Goal: Use online tool/utility: Utilize a website feature to perform a specific function

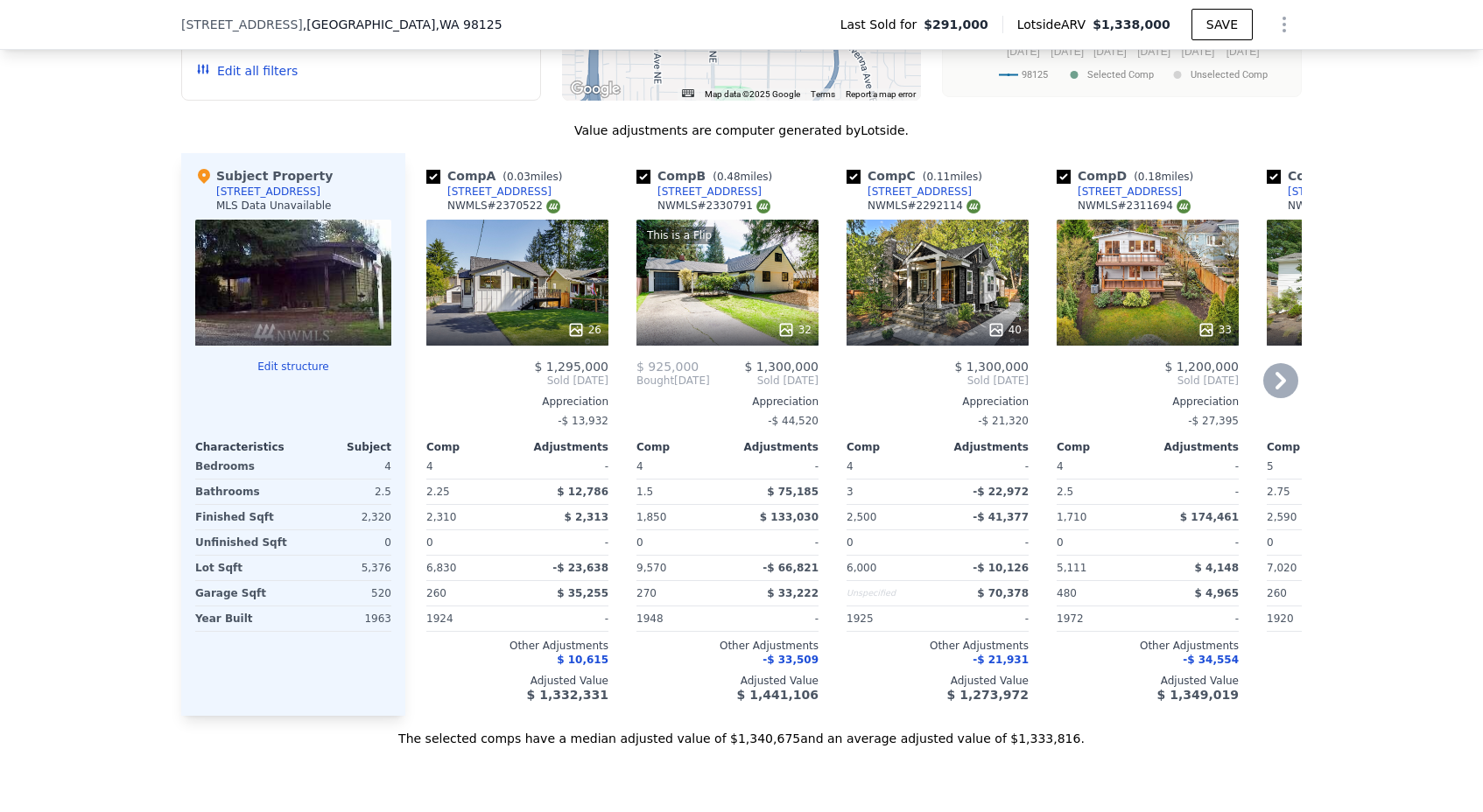
scroll to position [2370, 0]
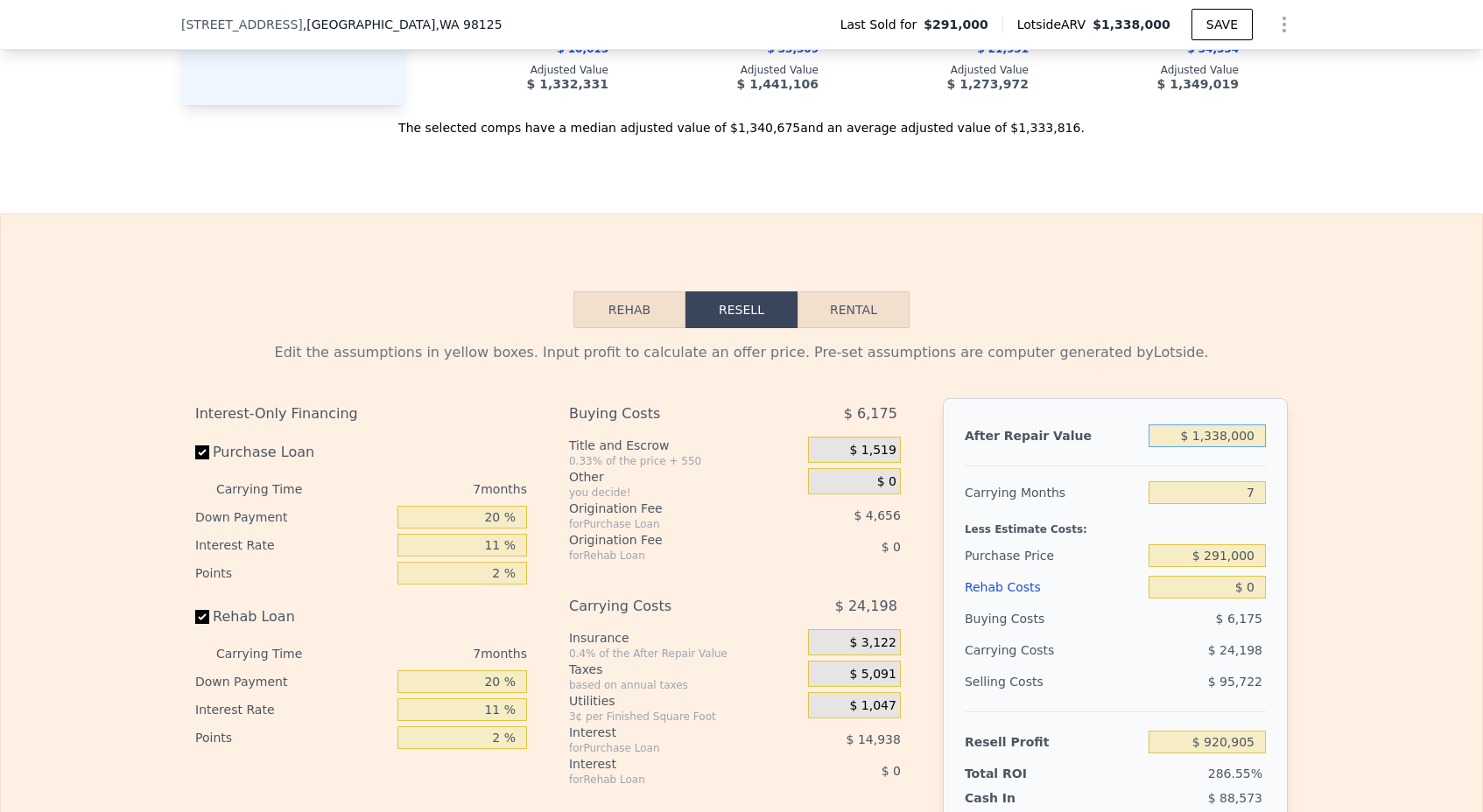
click at [1219, 439] on input "$ 1,338,000" at bounding box center [1207, 436] width 117 height 23
click at [1215, 435] on input "$ 1,338,000" at bounding box center [1207, 436] width 117 height 23
type input "$ 1,238,000"
type input "$ 828,251"
type input "$ 128,000"
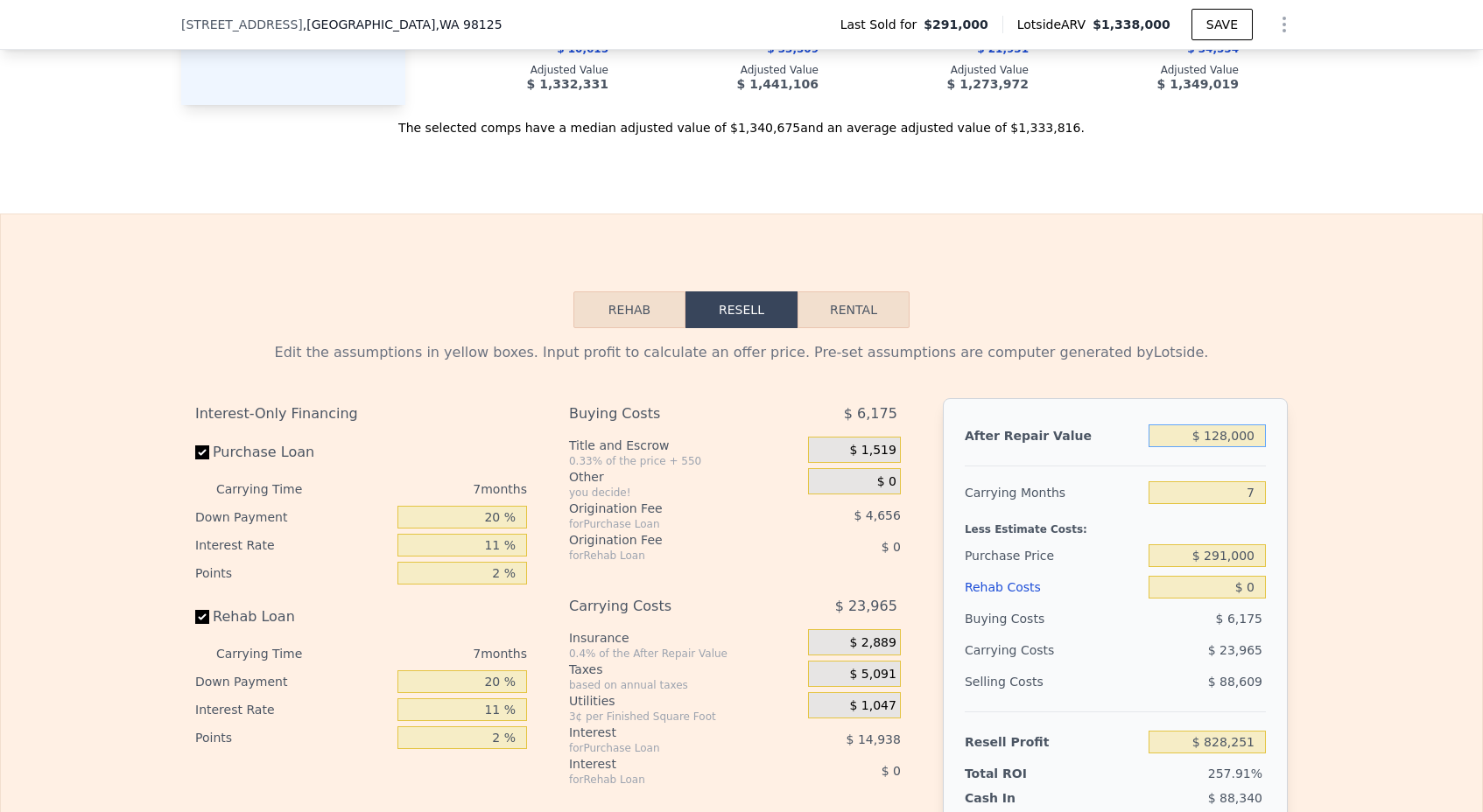
type input "-$ 200,204"
type input "$ 1,258,000"
type input "$ 846,783"
click at [1257, 489] on input "7" at bounding box center [1207, 492] width 117 height 23
type input "3"
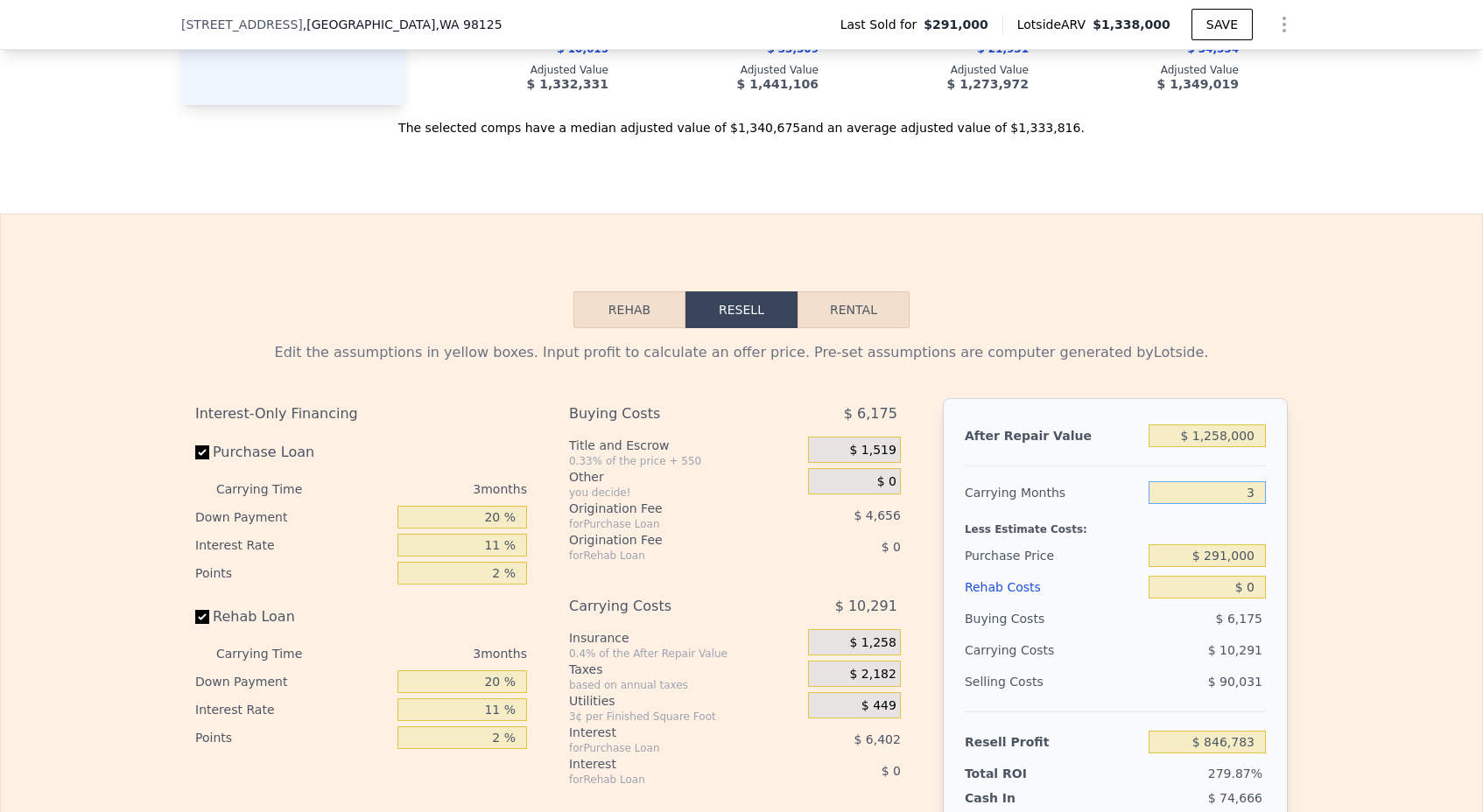
type input "$ 860,503"
type input "3"
click at [1238, 564] on input "$ 291,000" at bounding box center [1207, 556] width 117 height 23
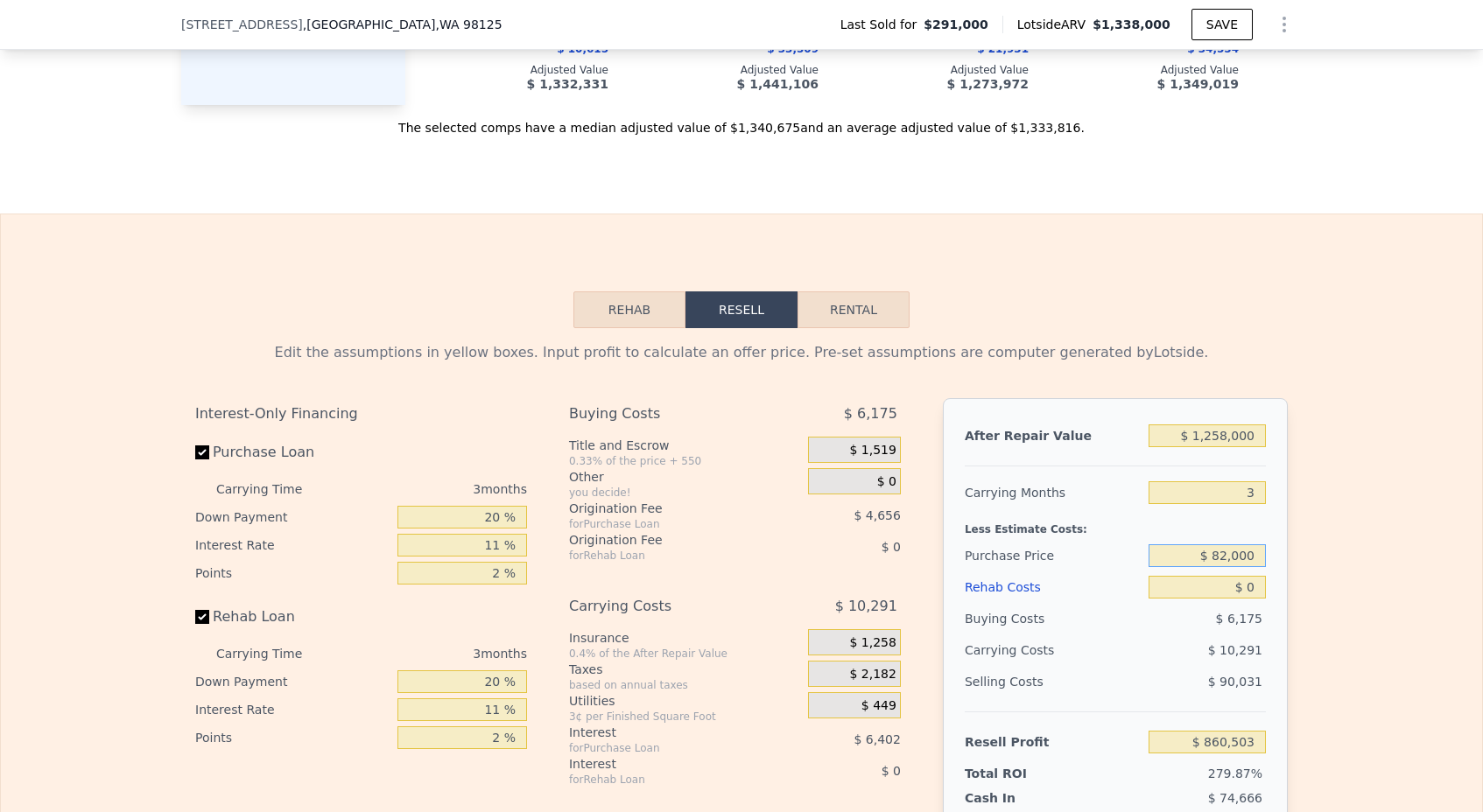
type input "$ 820,000"
click at [1259, 586] on input "$ 0" at bounding box center [1207, 586] width 117 height 23
type input "$ 309,640"
type input "$ 1"
type input "$ 309,639"
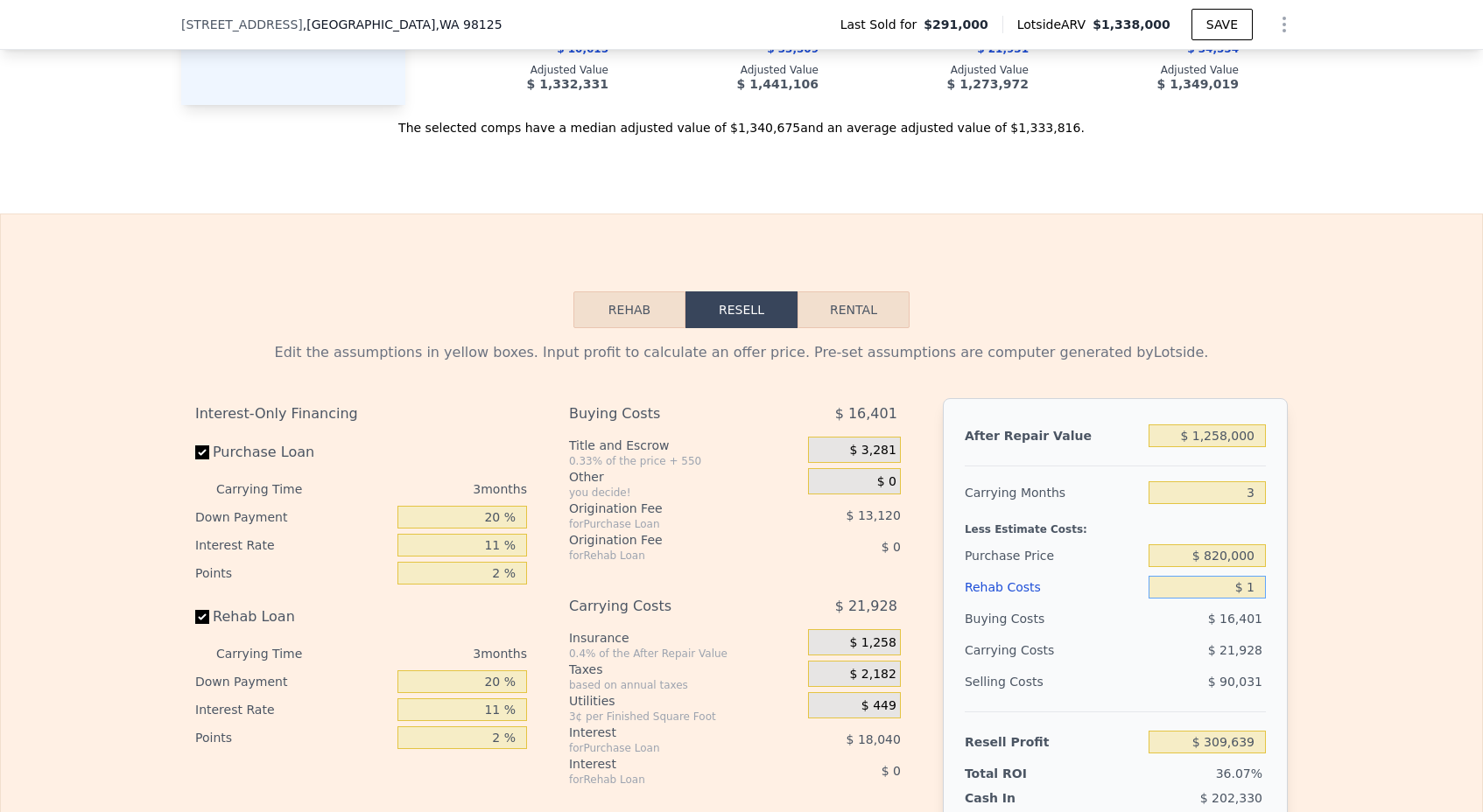
type input "$ 10"
type input "$ 309,630"
type input "$ 100"
type input "$ 309,535"
type input "$ 1,000"
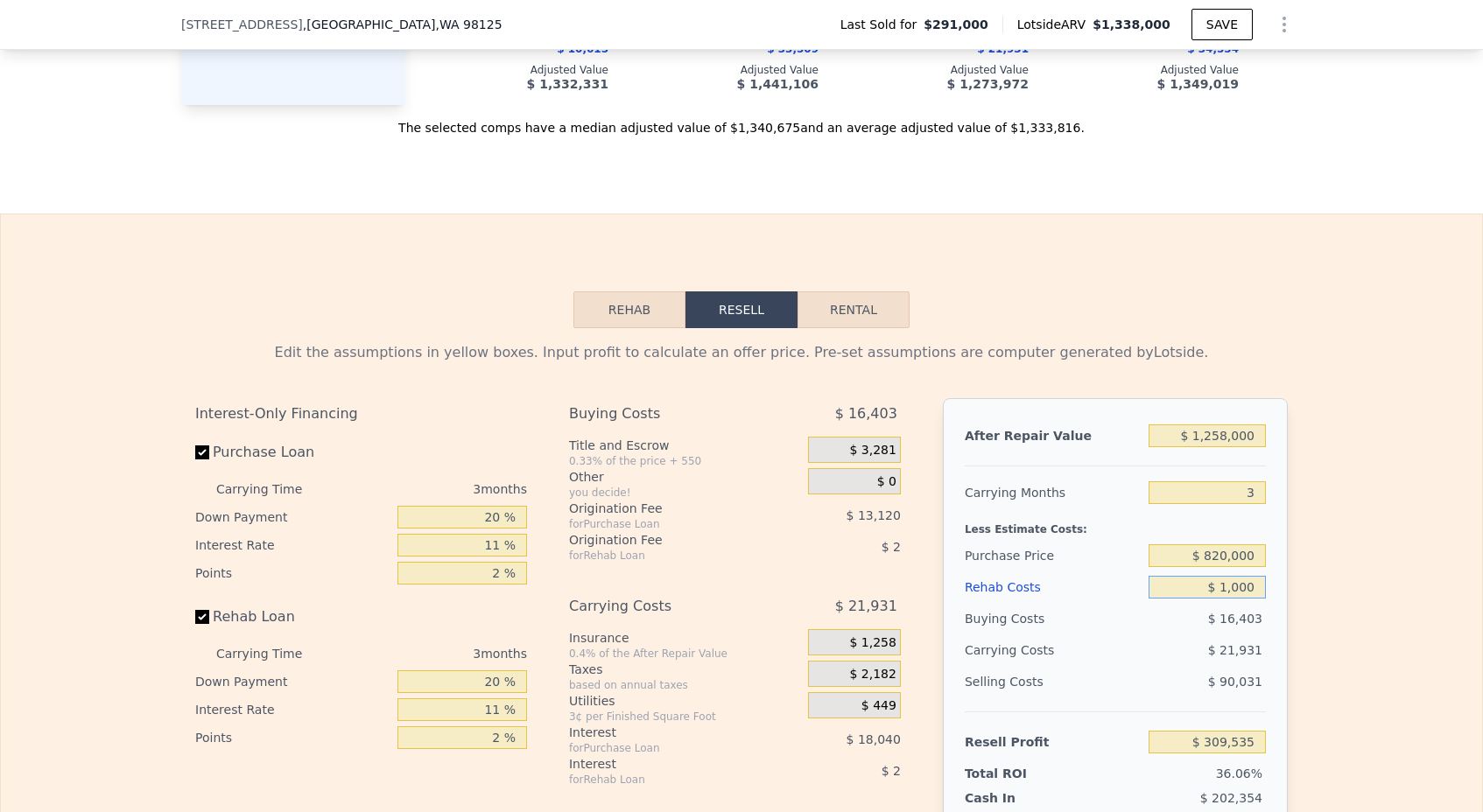
type input "$ 308,603"
type input "$ 10,000"
type input "$ 299,261"
type input "$ 100,000"
type input "$ 205,841"
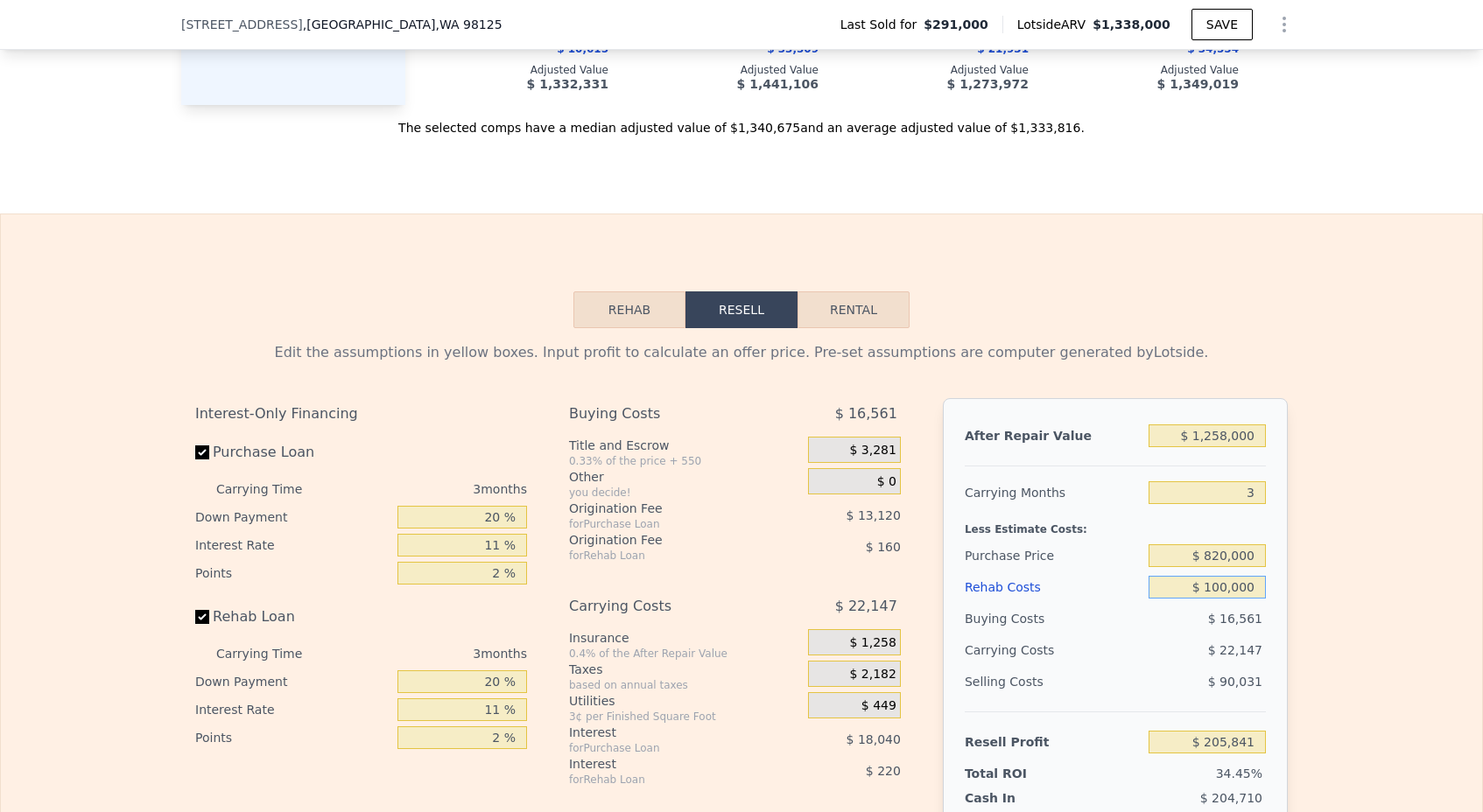
type input "$ 1,000,000"
type input "-$ 728,359"
type input "$ 100,000"
type input "$ 205,841"
click at [1216, 556] on input "$ 820,000" at bounding box center [1207, 556] width 117 height 23
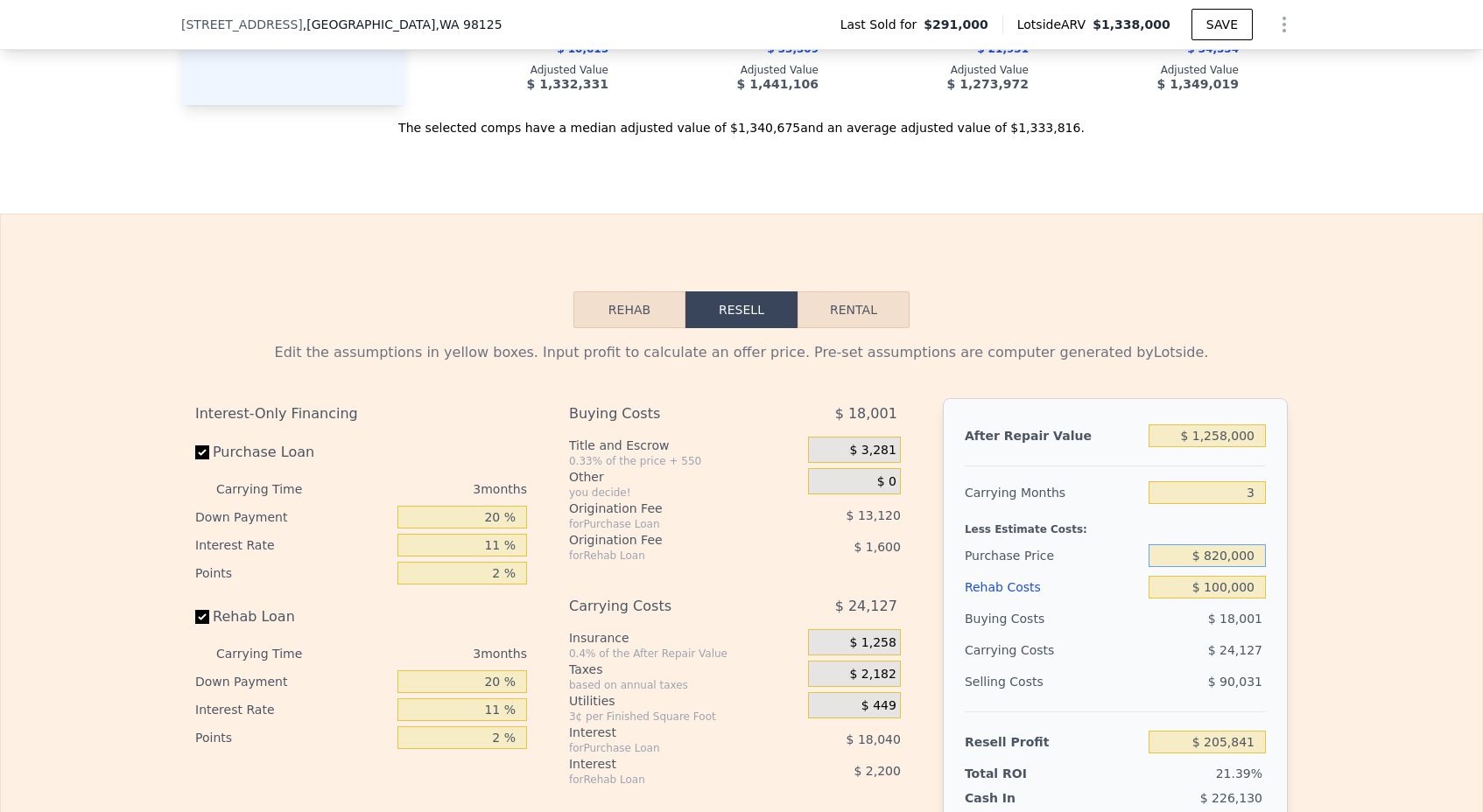
click at [1218, 558] on input "$ 820,000" at bounding box center [1207, 556] width 117 height 23
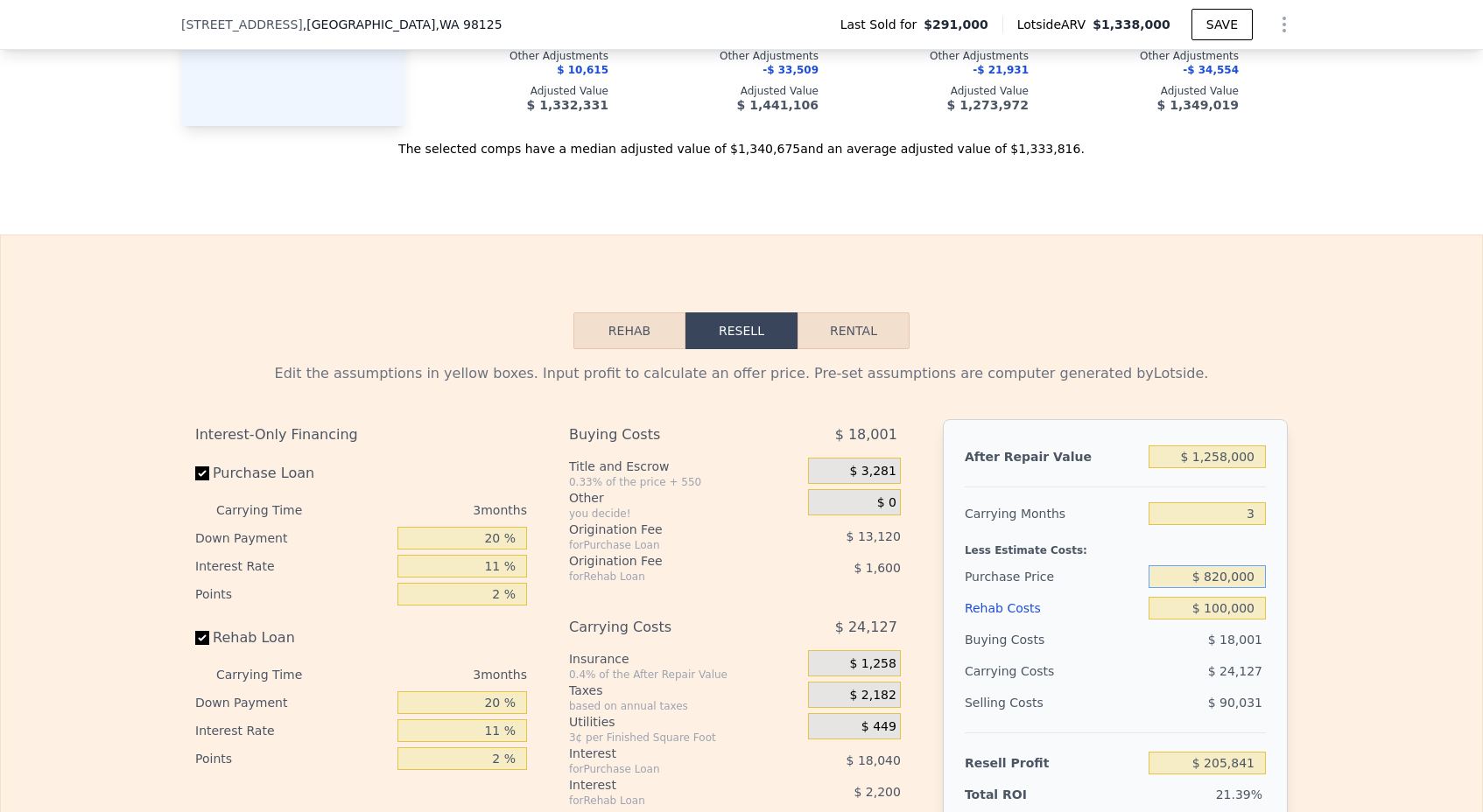
scroll to position [2349, 0]
click at [1217, 456] on input "$ 1,258,000" at bounding box center [1207, 457] width 117 height 23
type input "$ 128,000"
type input "-$ 842,652"
type input "$ 1,208,000"
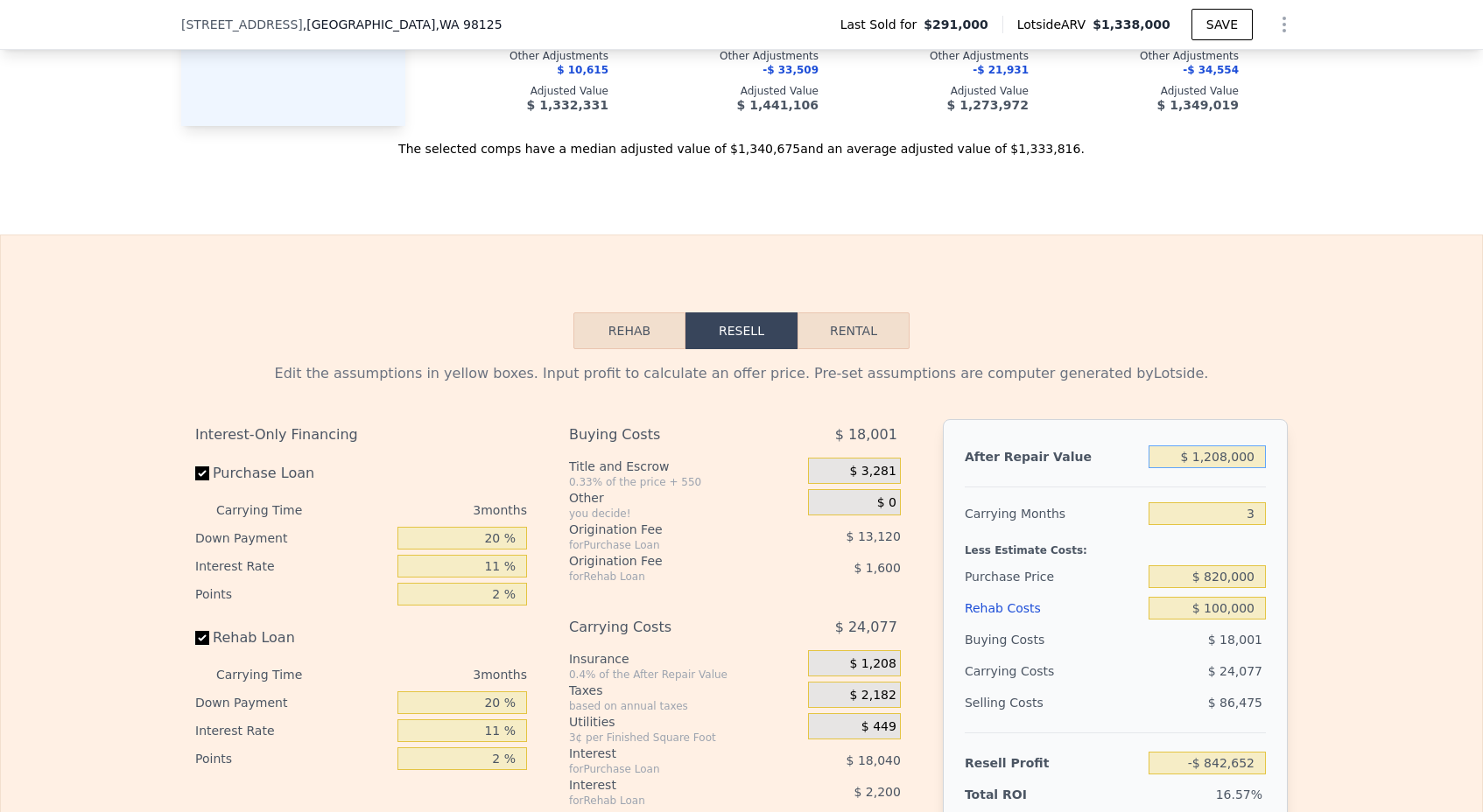
type input "$ 159,447"
click at [1183, 372] on div "Edit the assumptions in yellow boxes. Input profit to calculate an offer price.…" at bounding box center [741, 373] width 1093 height 21
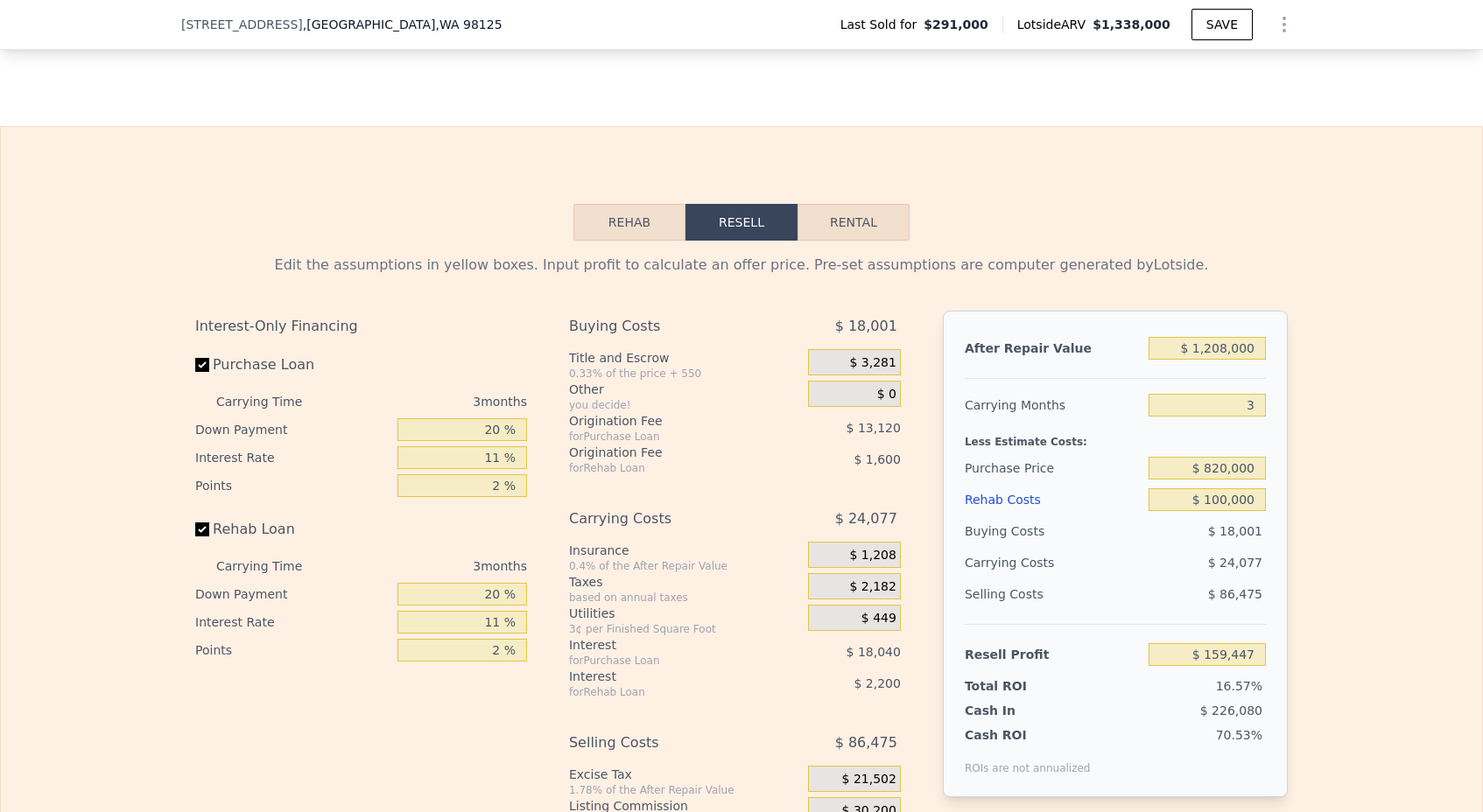
scroll to position [2458, 0]
click at [1225, 349] on input "$ 1,208,000" at bounding box center [1207, 347] width 117 height 23
type input "$ 120,000"
type input "-$ 850,076"
type input "$ 1,200,000"
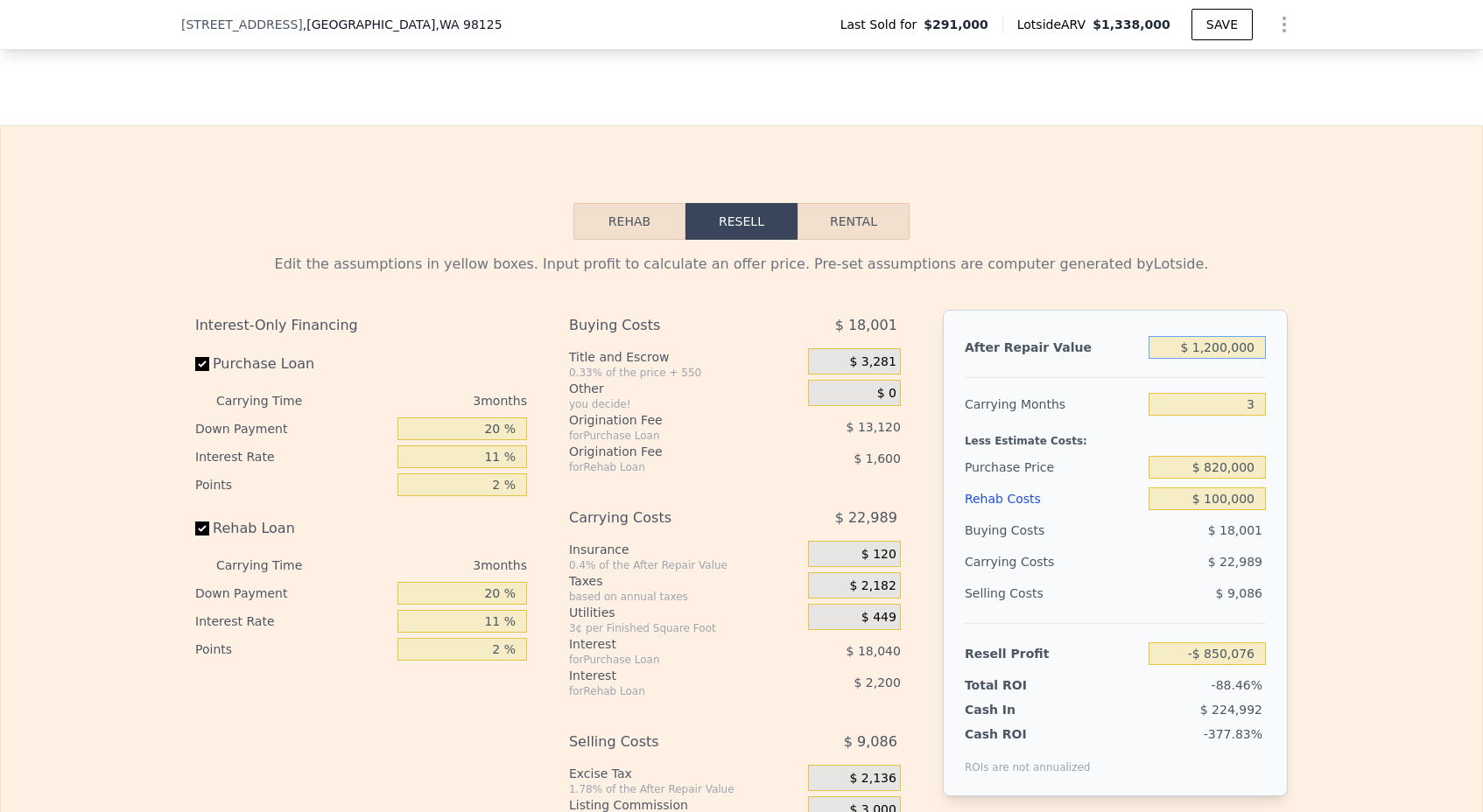
type input "$ 152,024"
click at [1121, 568] on div "$ 24,069" at bounding box center [1173, 561] width 184 height 32
type input "$ 1,338,000"
type input "7"
type input "$ 0"
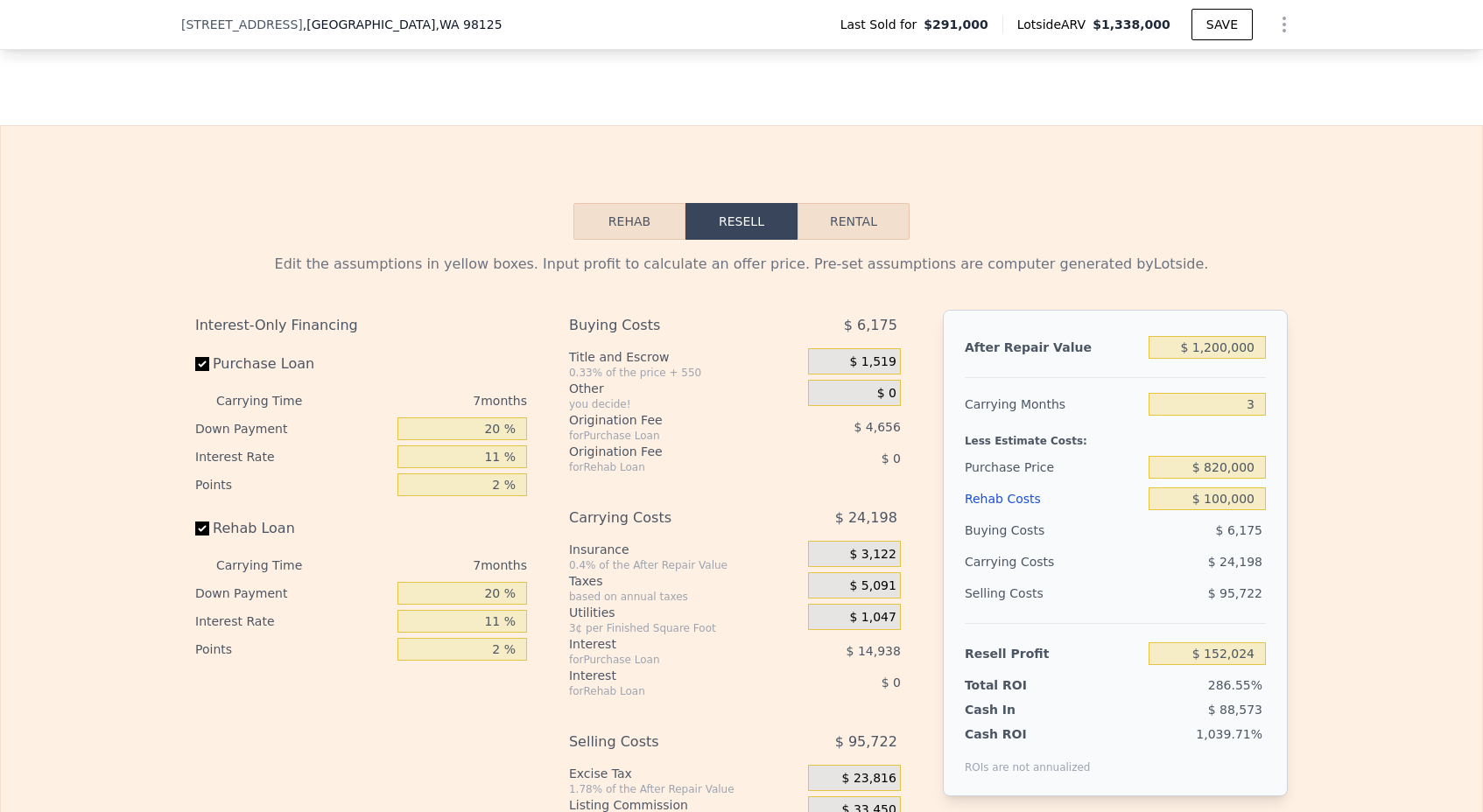
type input "$ 920,905"
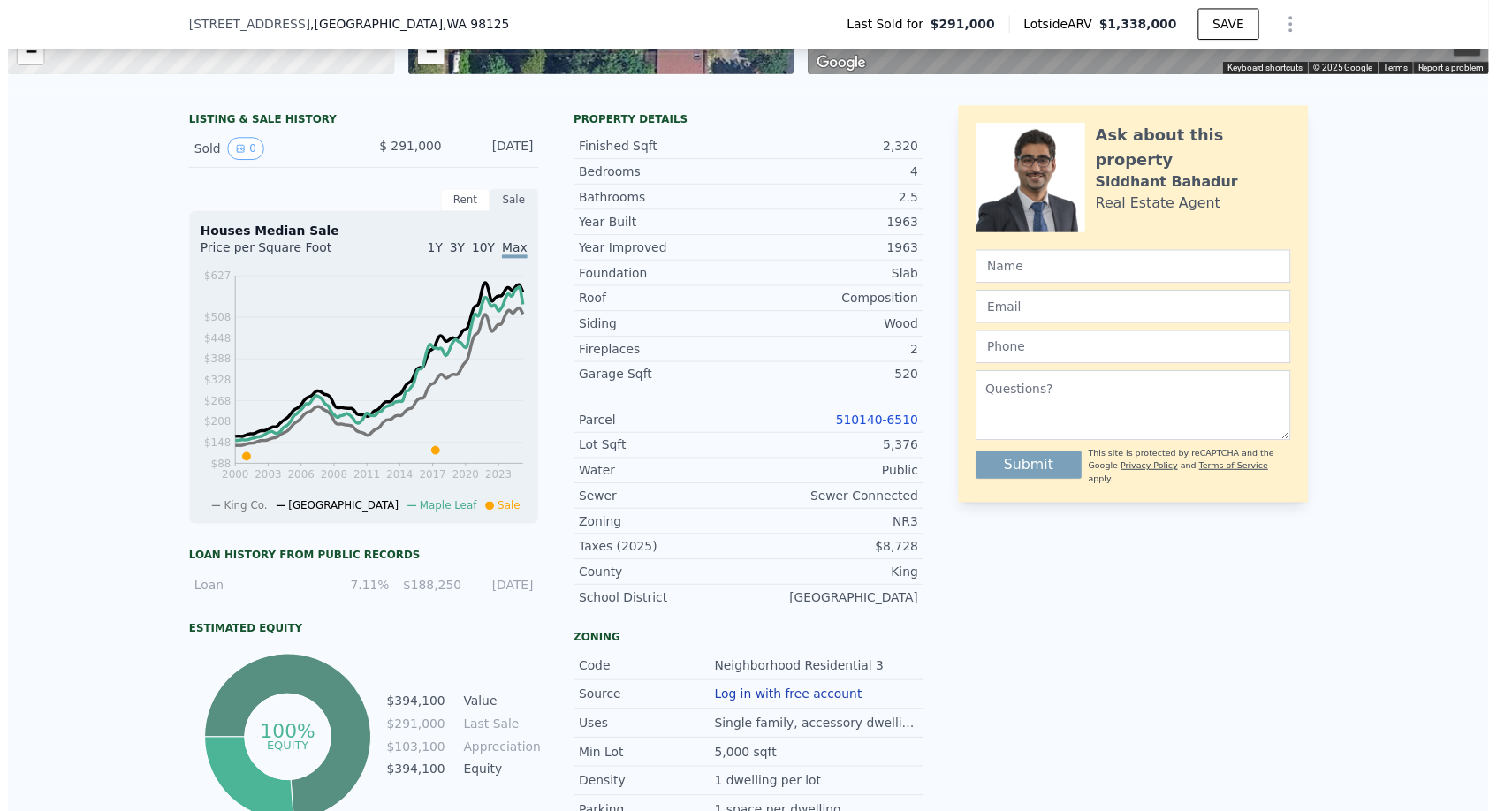
scroll to position [507, 0]
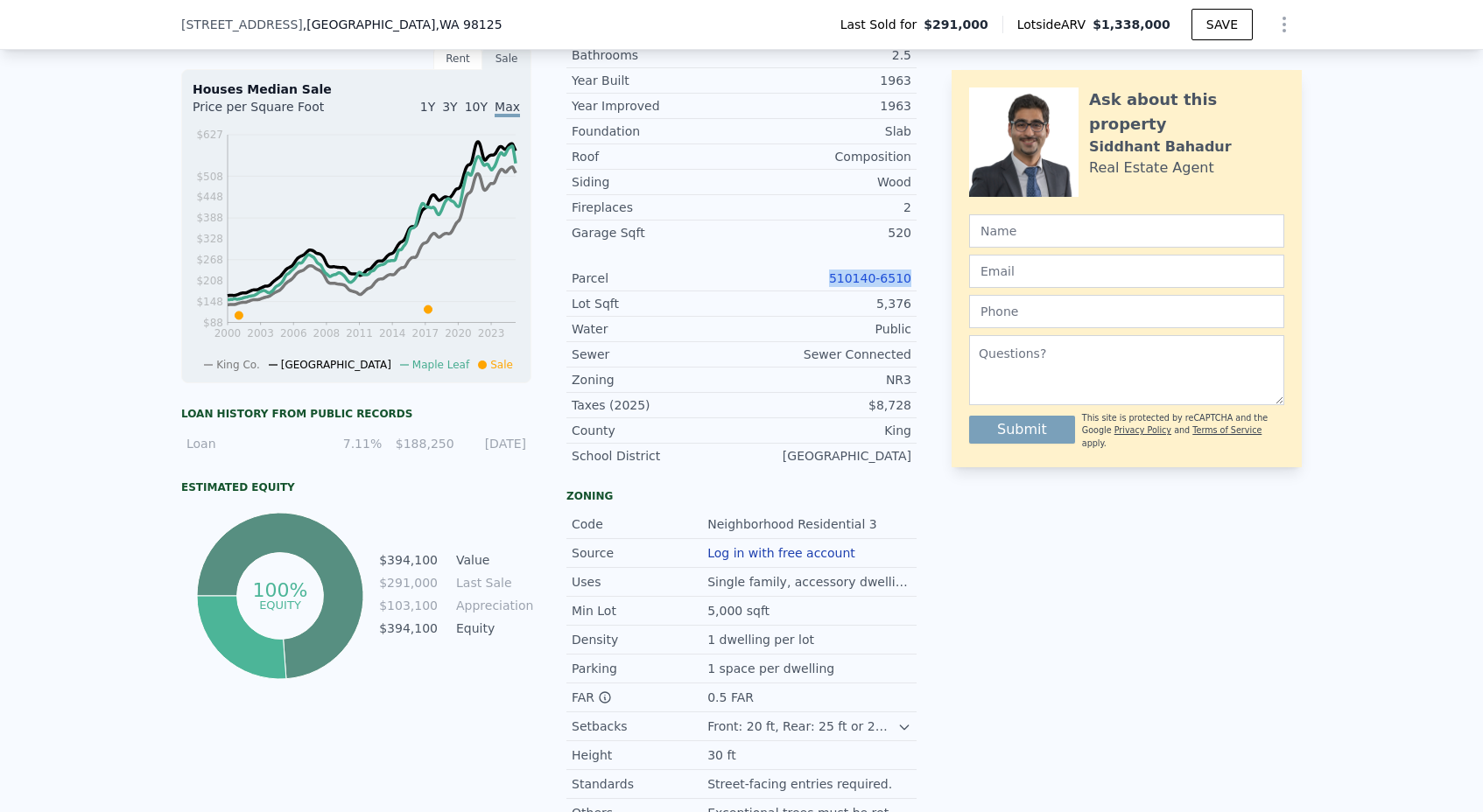
drag, startPoint x: 832, startPoint y: 274, endPoint x: 914, endPoint y: 285, distance: 82.7
click at [914, 285] on div "Parcel 510140-6510" at bounding box center [741, 279] width 350 height 26
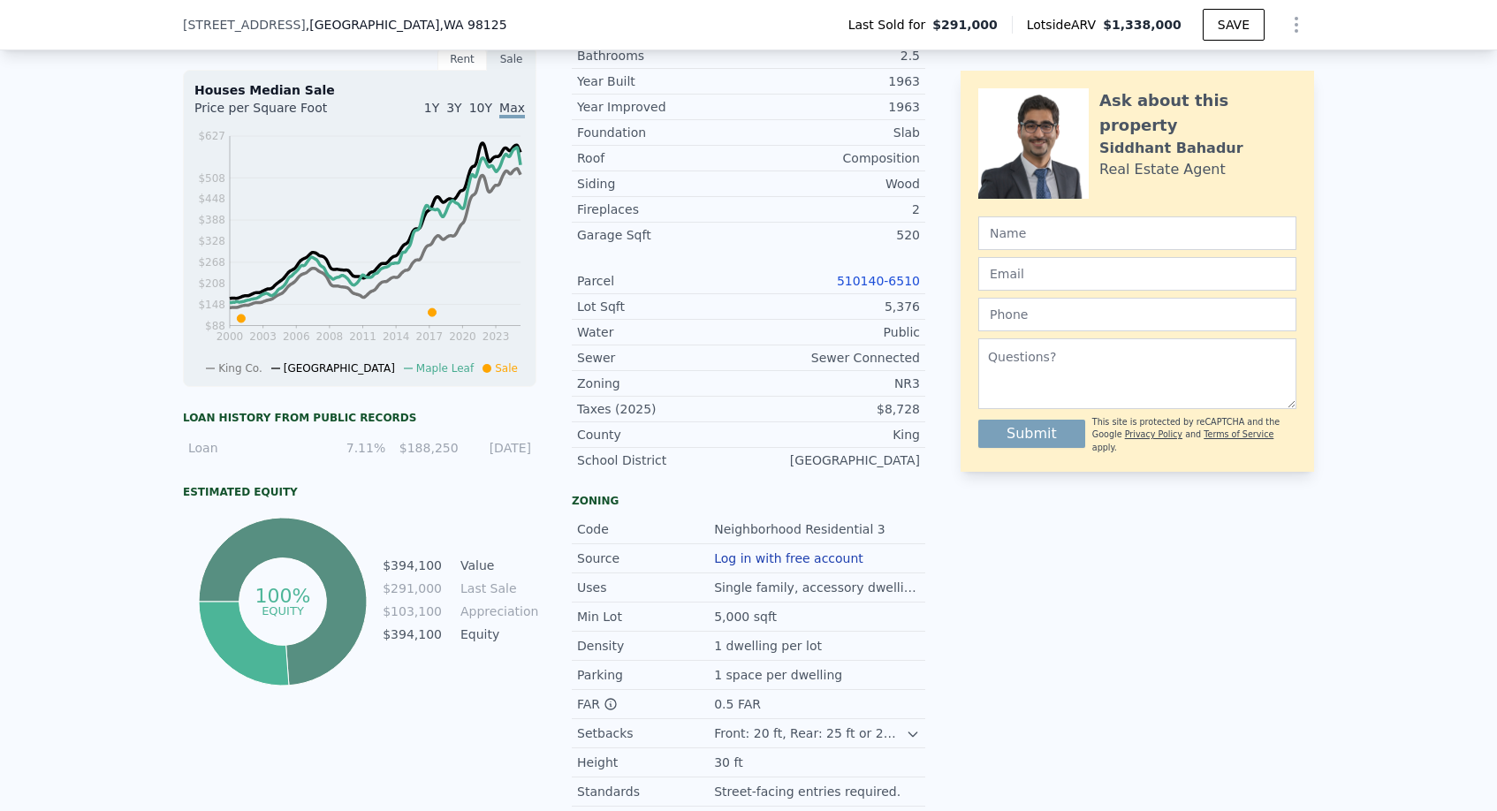
click at [858, 278] on link "510140-6510" at bounding box center [878, 281] width 83 height 14
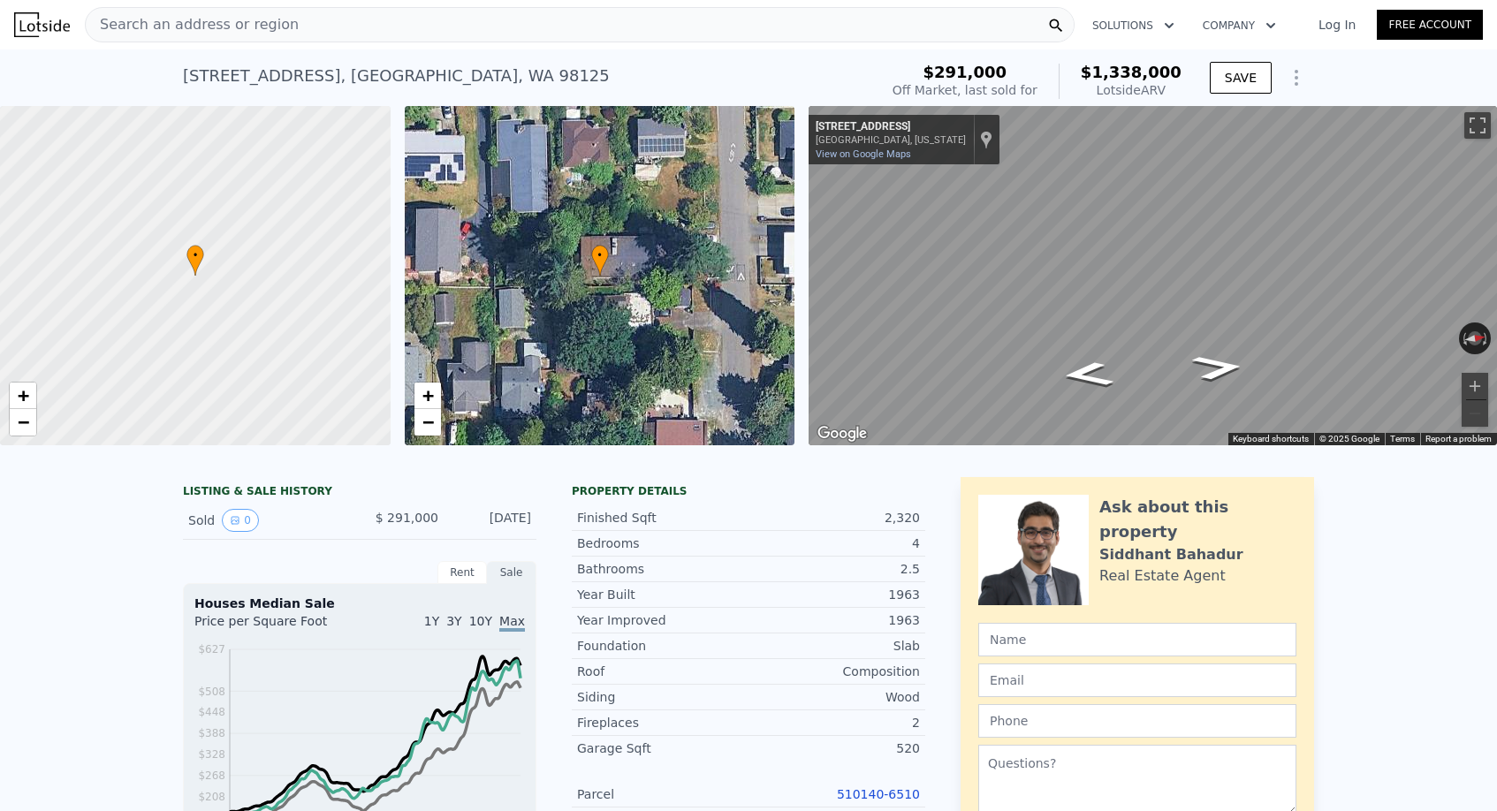
scroll to position [-1, 0]
click at [439, 21] on div "Search an address or region" at bounding box center [580, 24] width 990 height 35
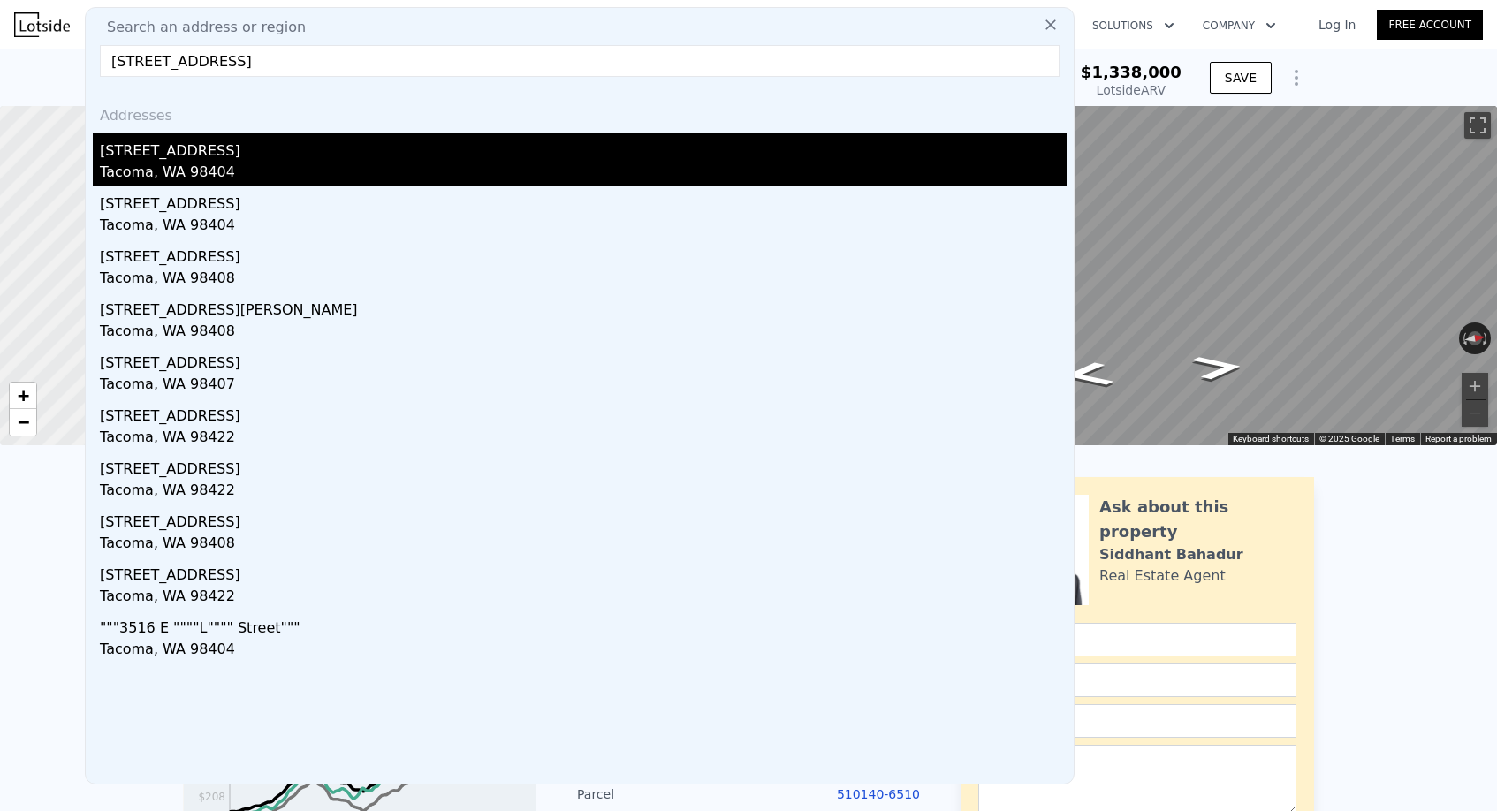
type input "[STREET_ADDRESS]"
click at [277, 154] on div "[STREET_ADDRESS]" at bounding box center [583, 147] width 967 height 28
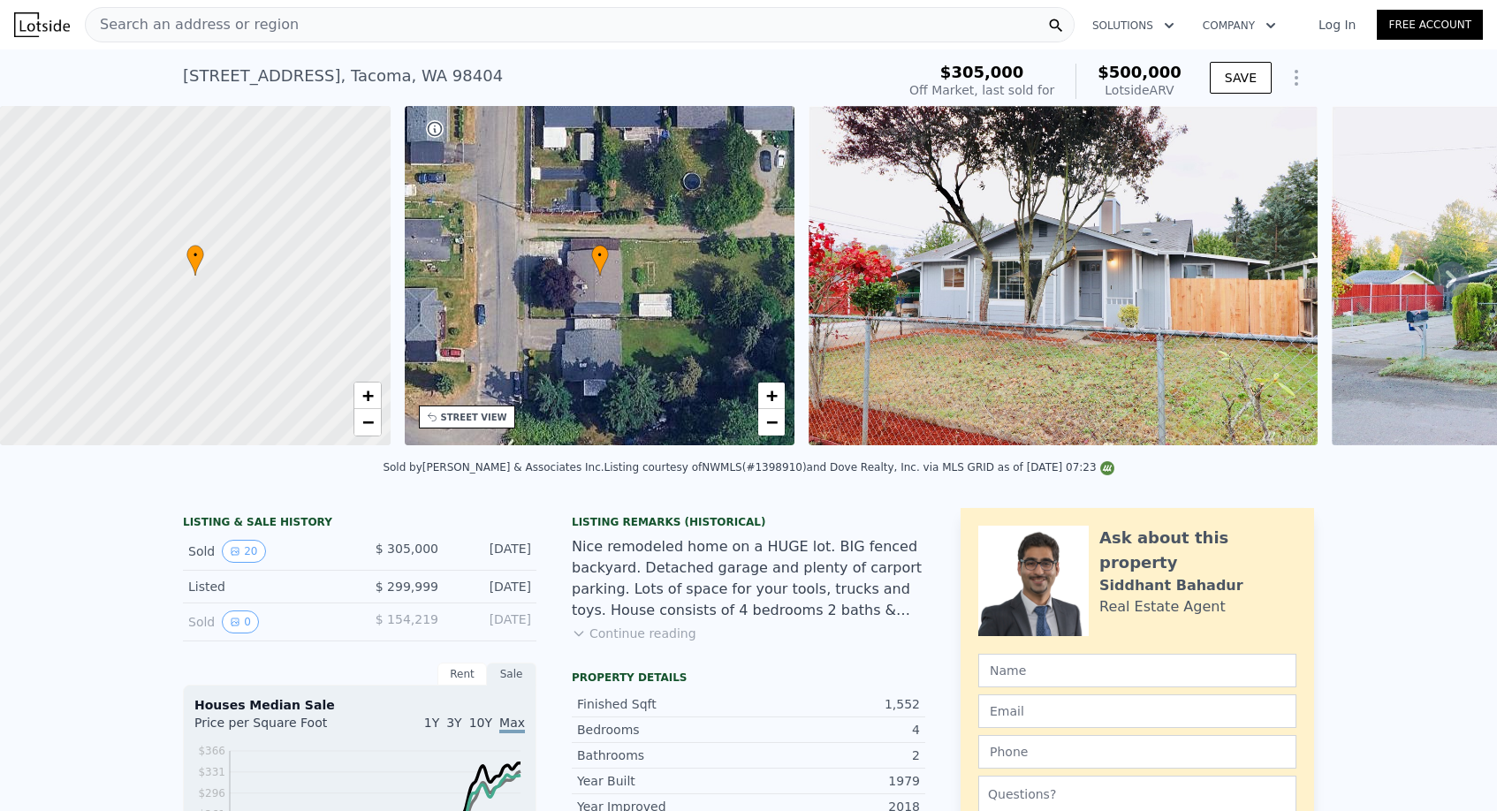
click at [566, 38] on div "Search an address or region" at bounding box center [580, 24] width 990 height 35
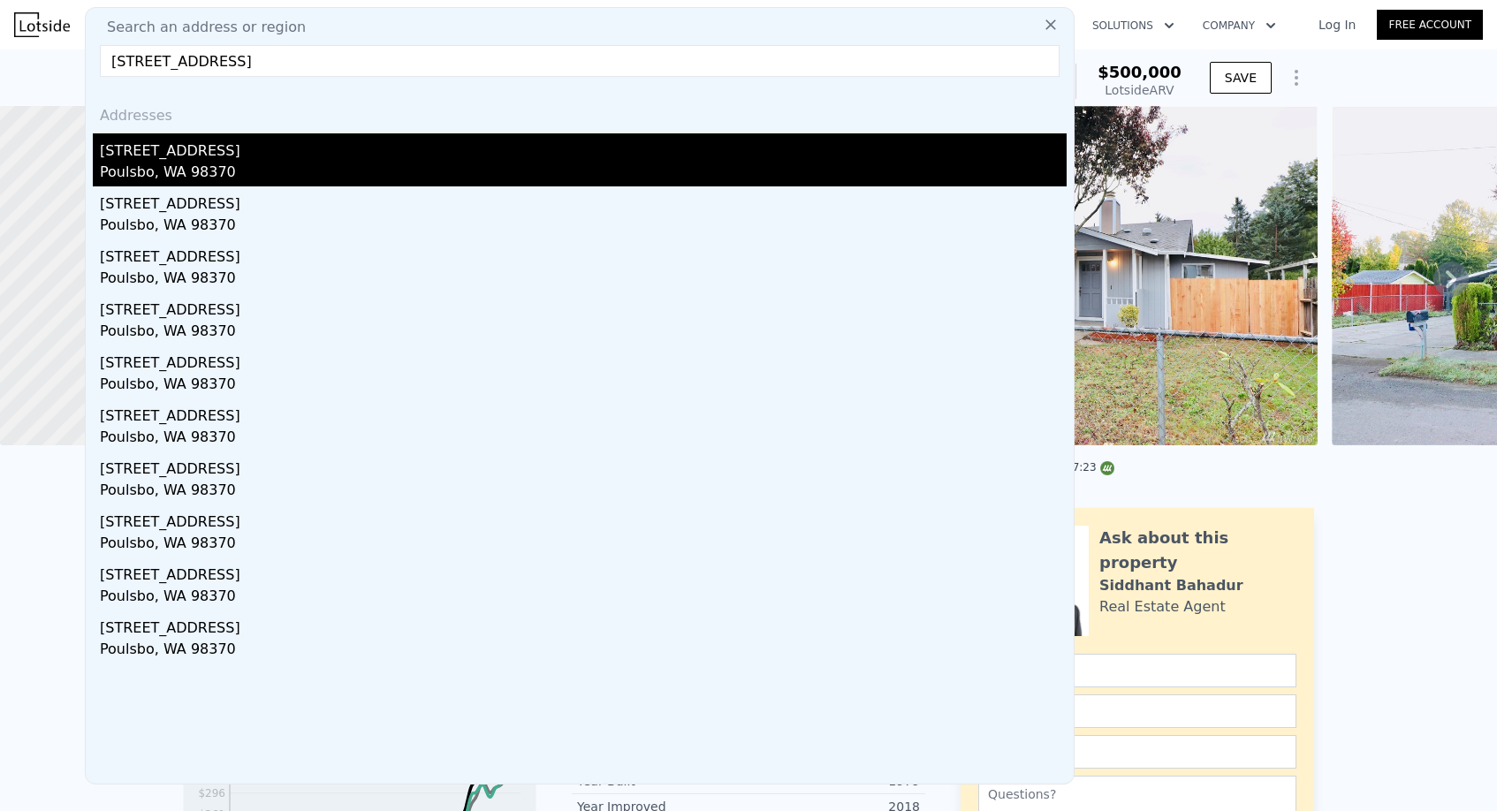
type input "[STREET_ADDRESS]"
click at [259, 158] on div "[STREET_ADDRESS]" at bounding box center [583, 147] width 967 height 28
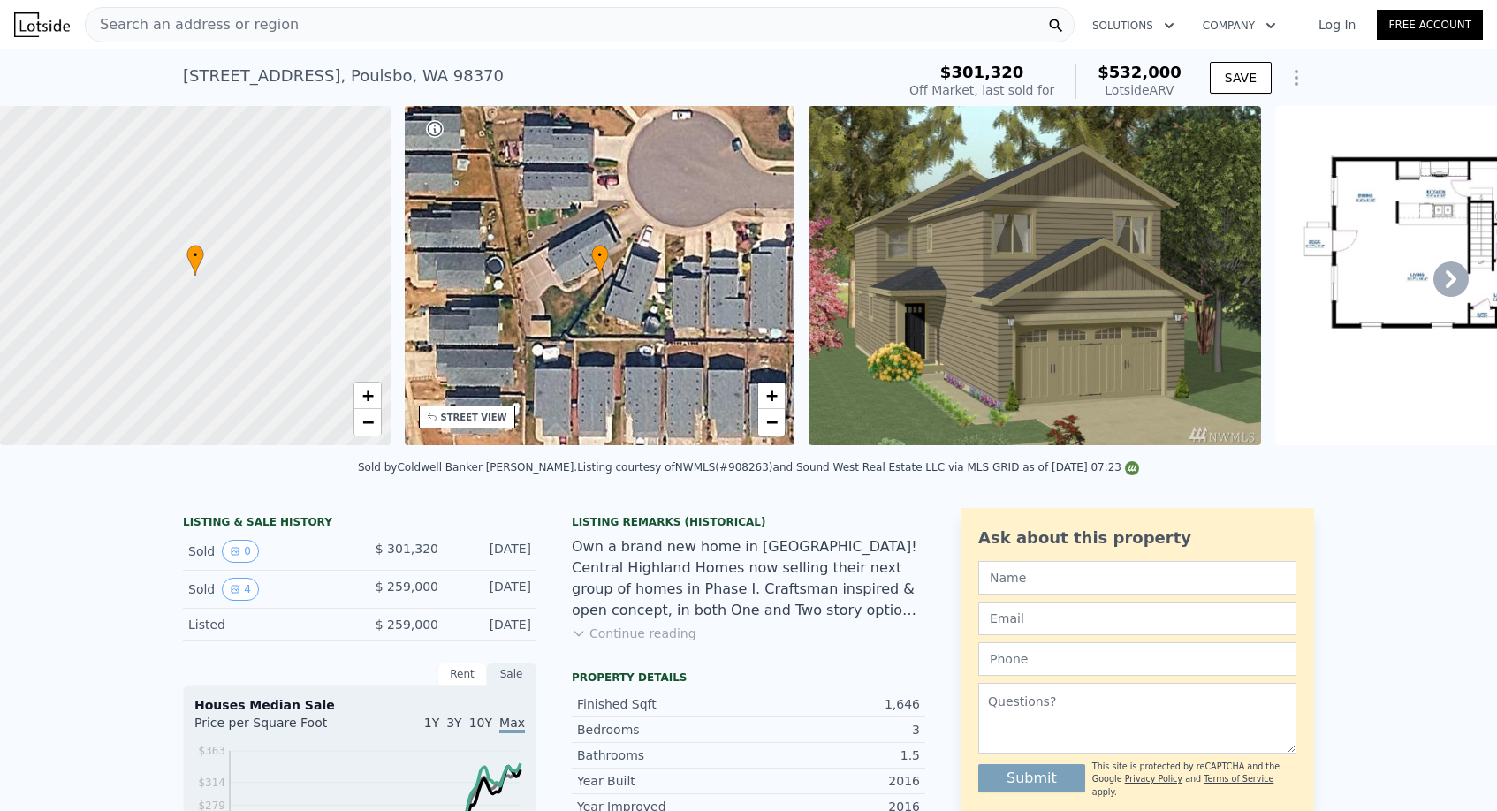
click at [106, 2] on nav "Search an address or region Solutions Company Open main menu Log In Free Account" at bounding box center [748, 24] width 1497 height 49
click at [333, 28] on div "Search an address or region" at bounding box center [580, 24] width 990 height 35
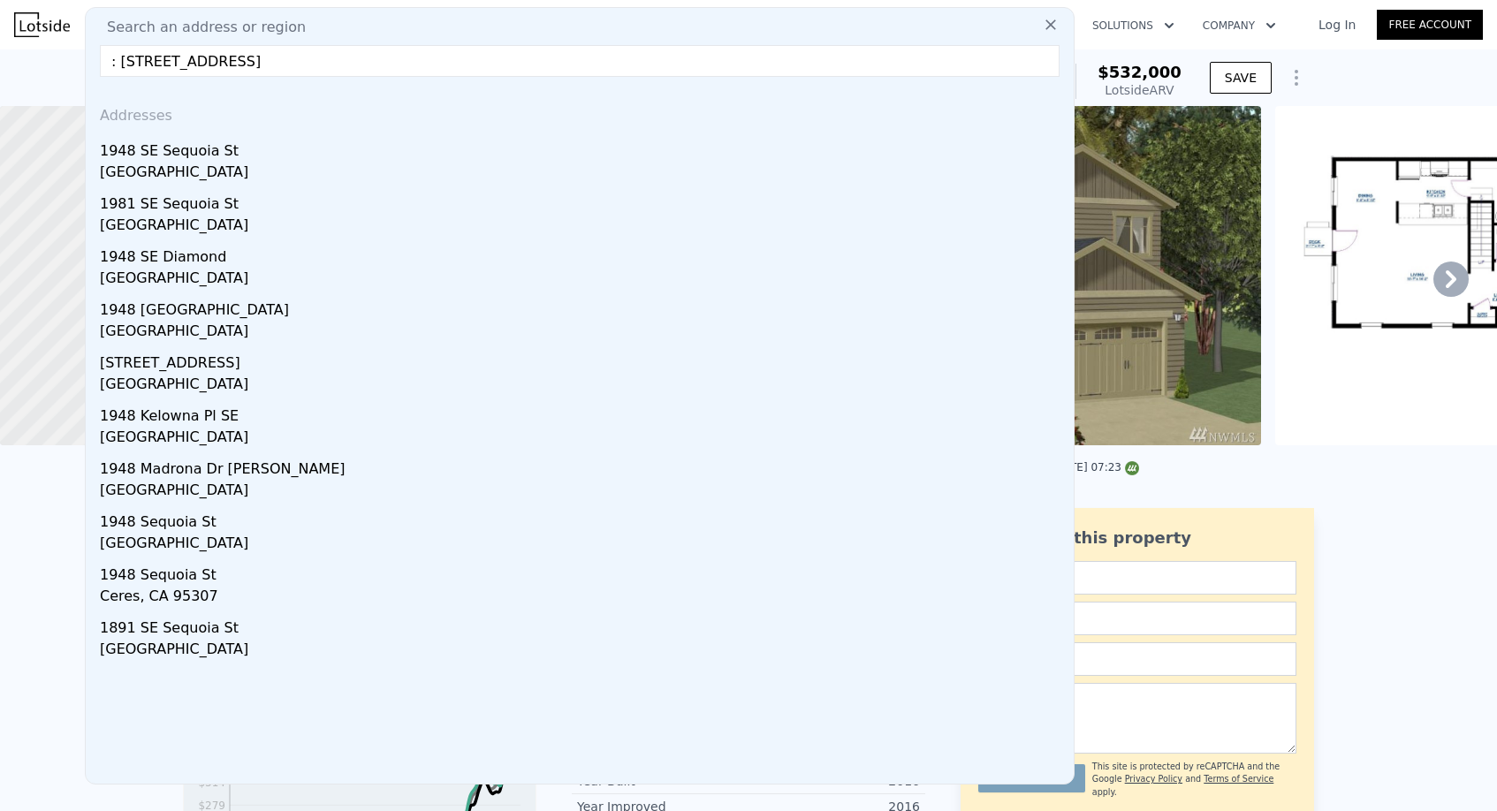
click at [123, 58] on input ": [STREET_ADDRESS]" at bounding box center [580, 61] width 960 height 32
click at [119, 58] on input ": [STREET_ADDRESS]" at bounding box center [580, 61] width 960 height 32
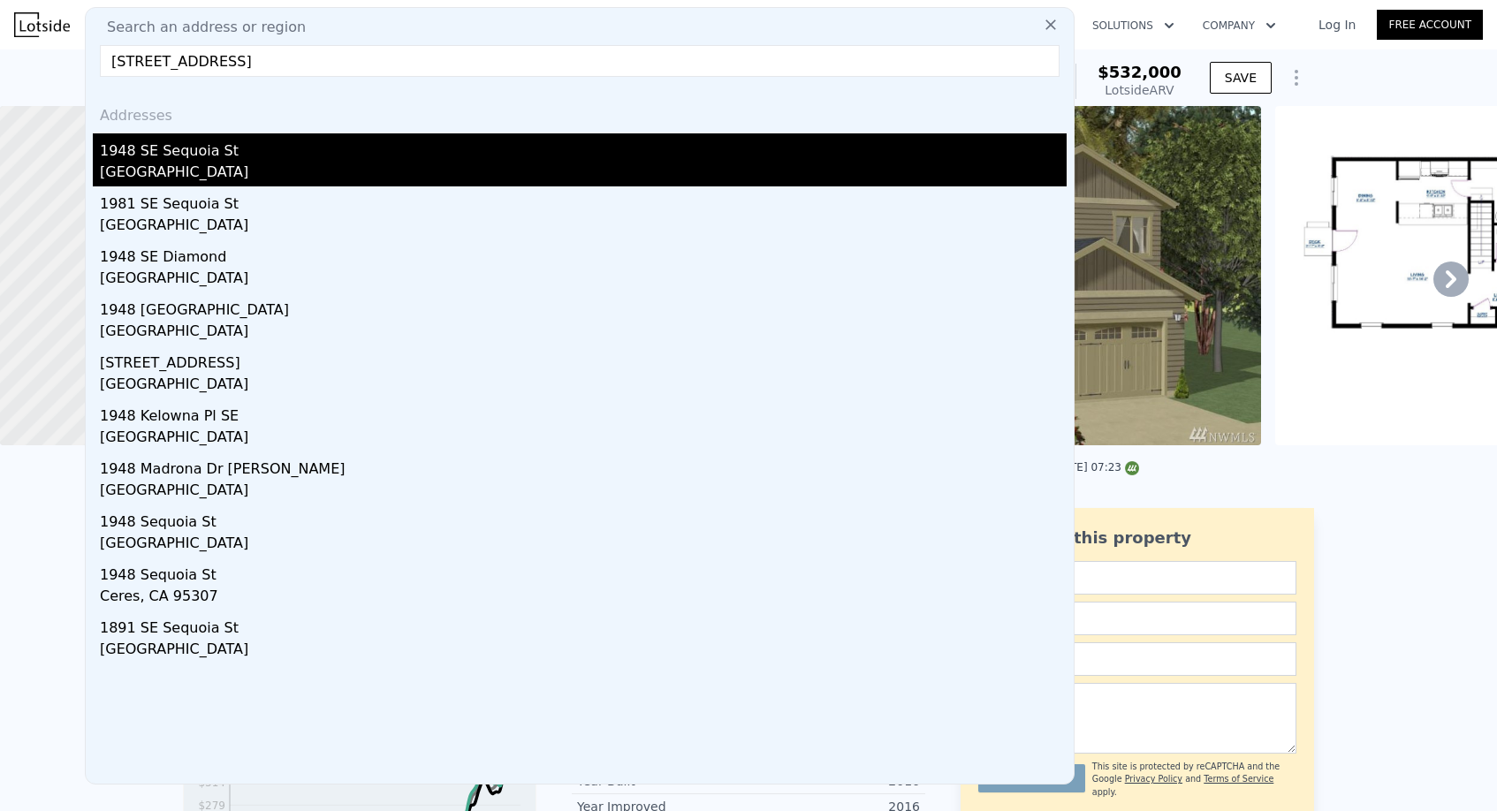
type input "[STREET_ADDRESS]"
click at [186, 169] on div "[GEOGRAPHIC_DATA]" at bounding box center [583, 174] width 967 height 25
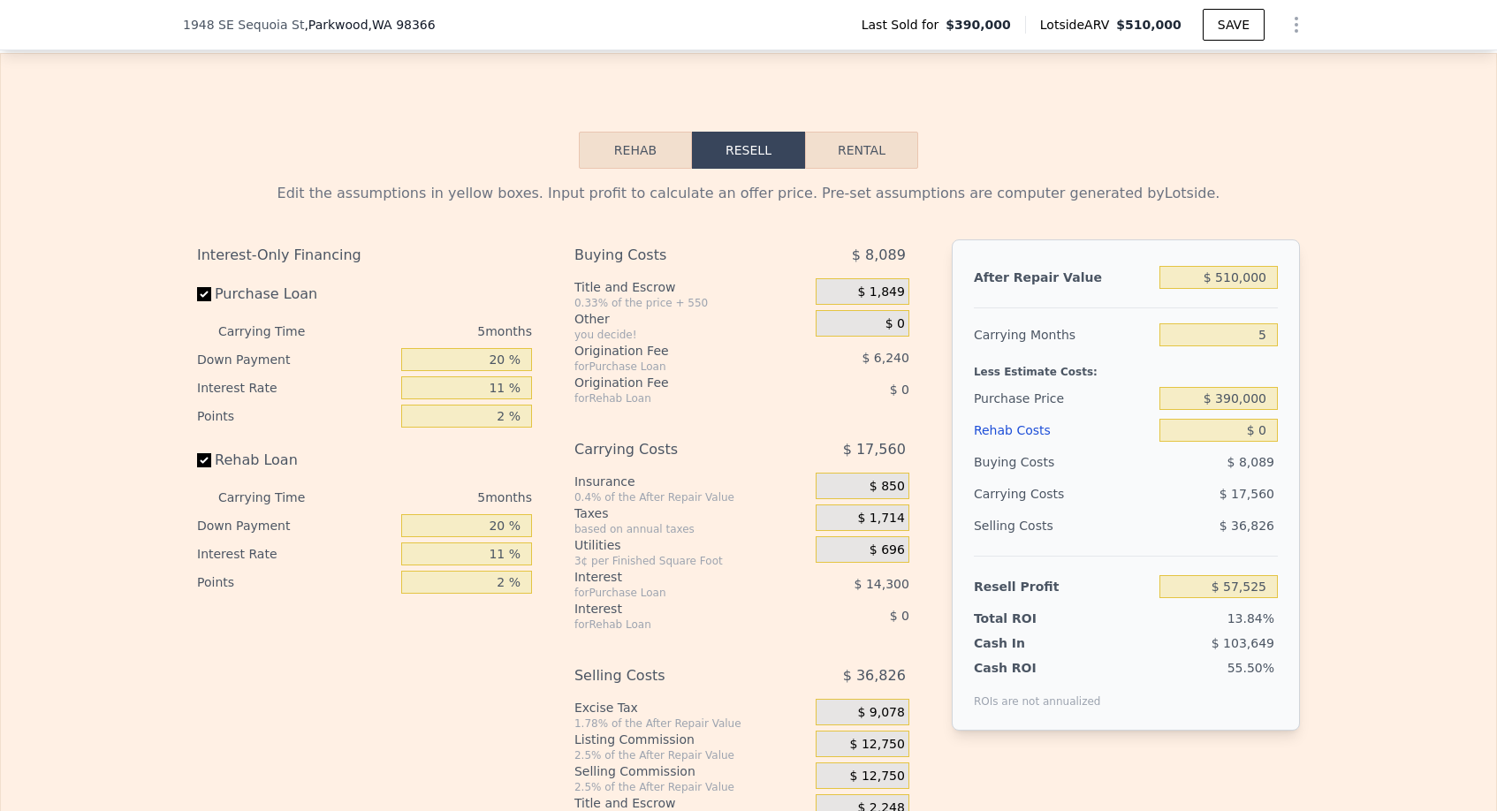
scroll to position [2714, 0]
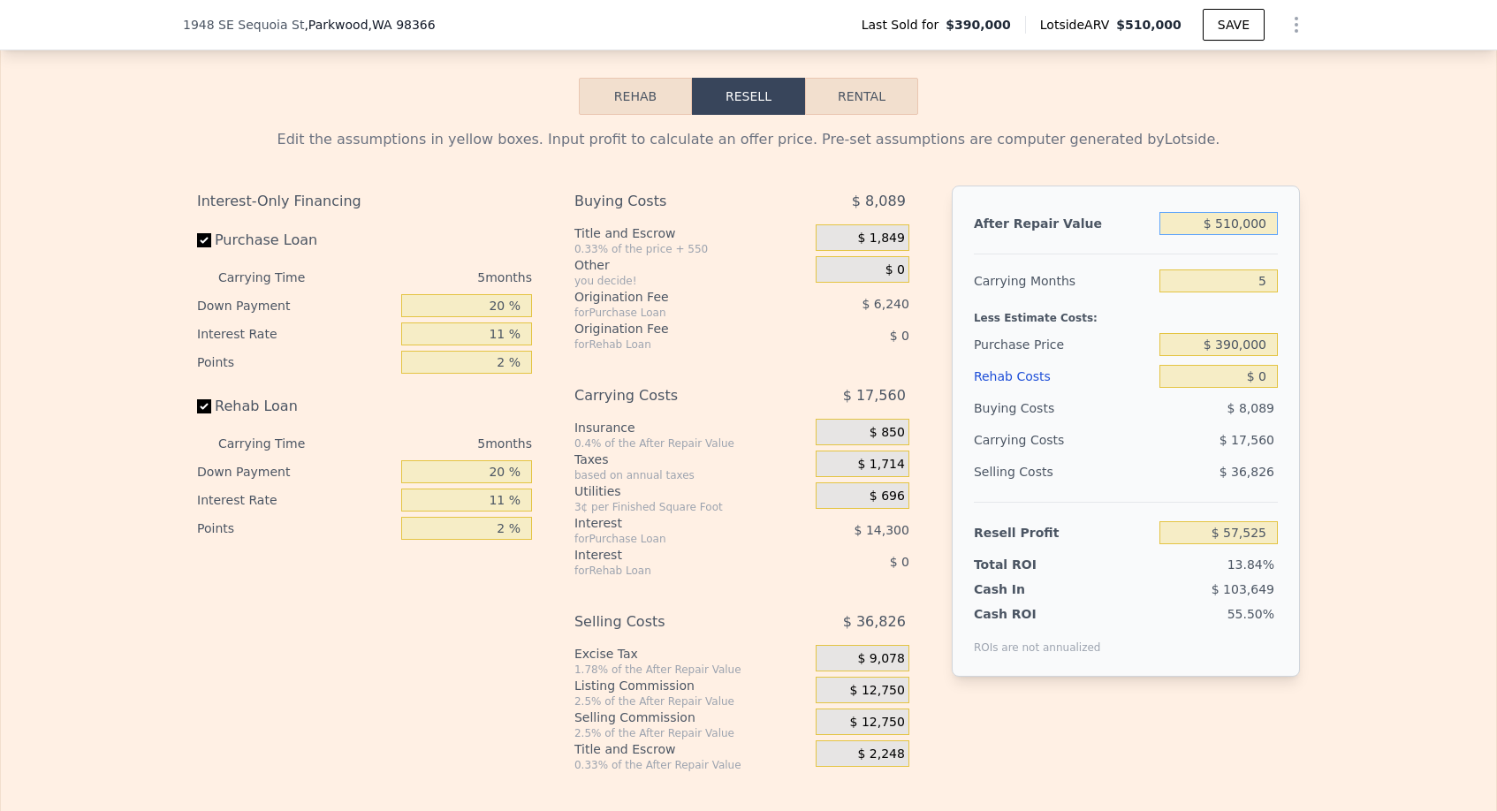
click at [1237, 214] on input "$ 510,000" at bounding box center [1218, 223] width 118 height 23
type input "$ 5"
type input "-$ 415,344"
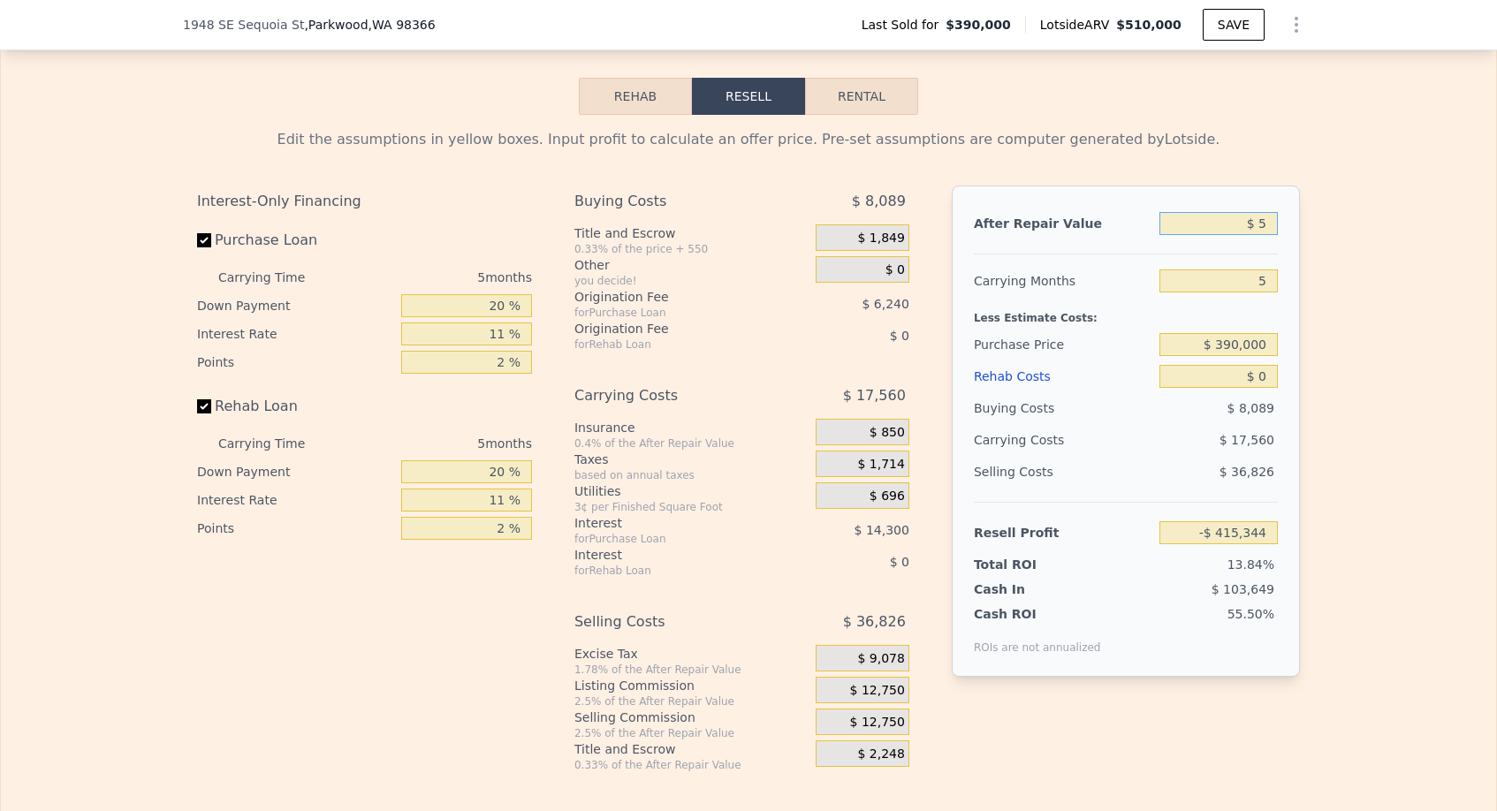
type input "$ 55"
type input "-$ 415,297"
type input "$ 550"
type input "-$ 414,840"
type input "$ 5,500"
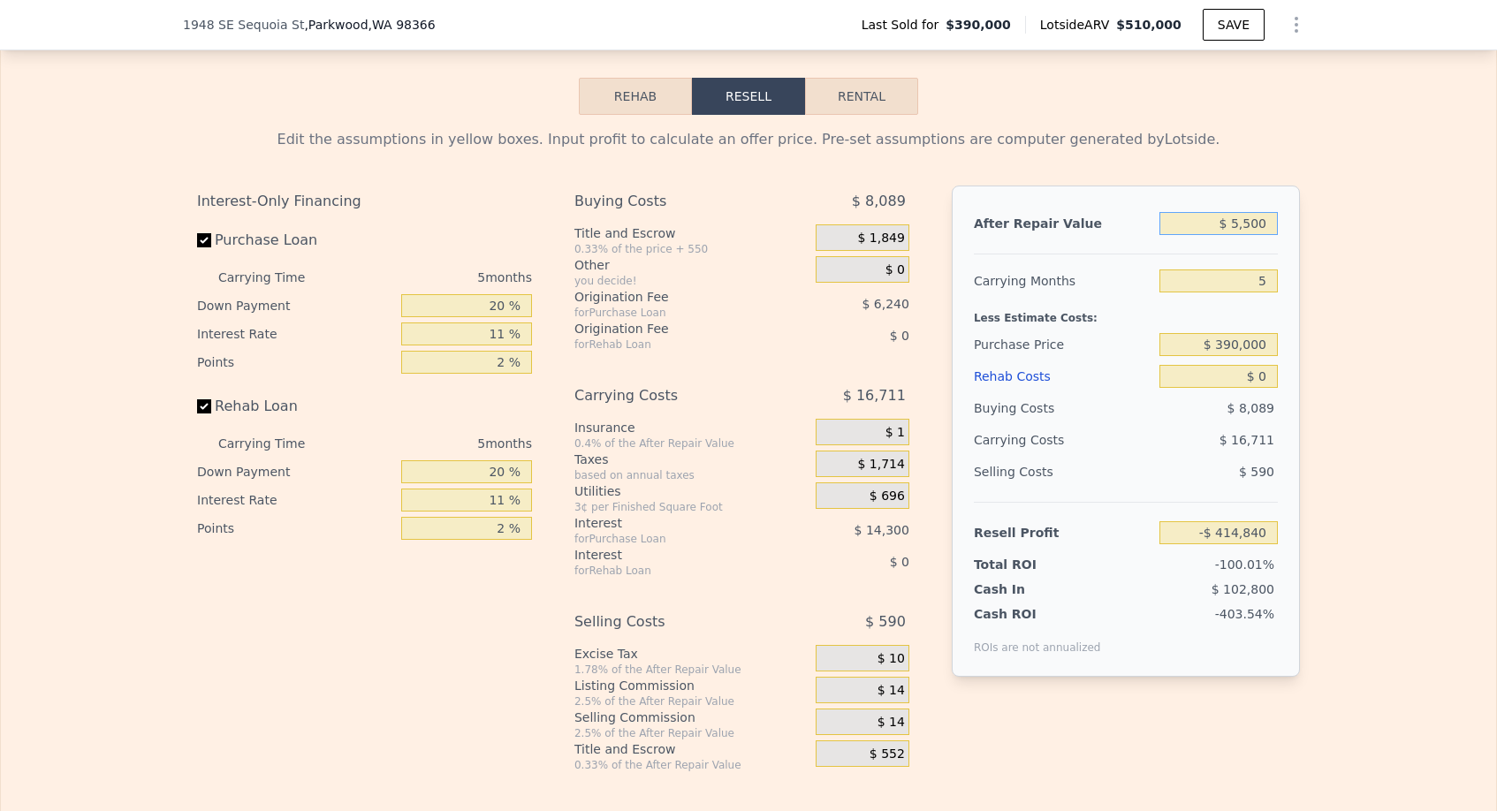
type input "-$ 410,250"
type input "$ 55,000"
type input "-$ 364,353"
type input "$ 550,000"
type input "$ 94,612"
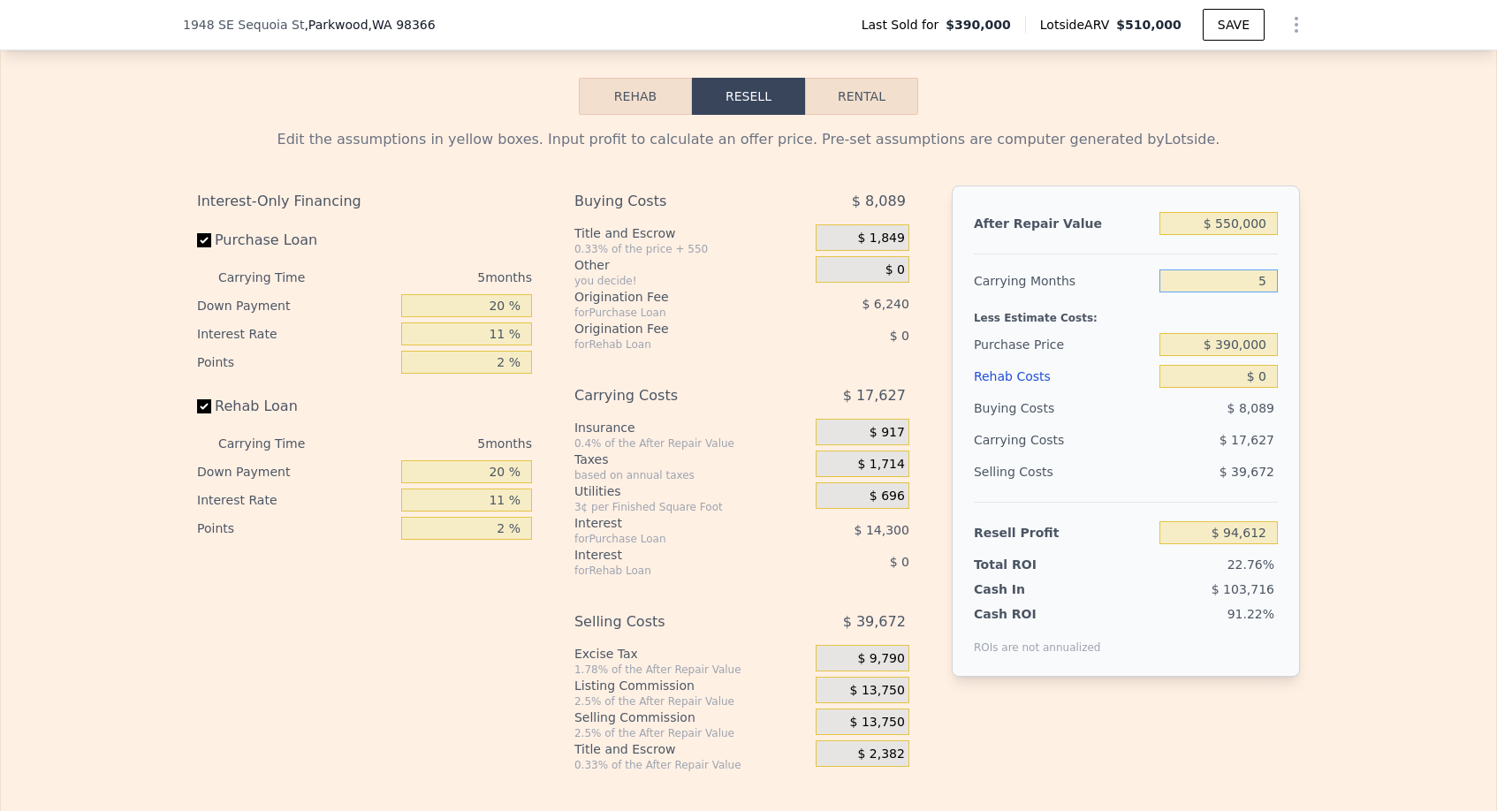
click at [1269, 276] on input "5" at bounding box center [1218, 281] width 118 height 23
type input "3"
type input "$ 101,664"
type input "3"
click at [1242, 353] on input "$ 390,000" at bounding box center [1218, 344] width 118 height 23
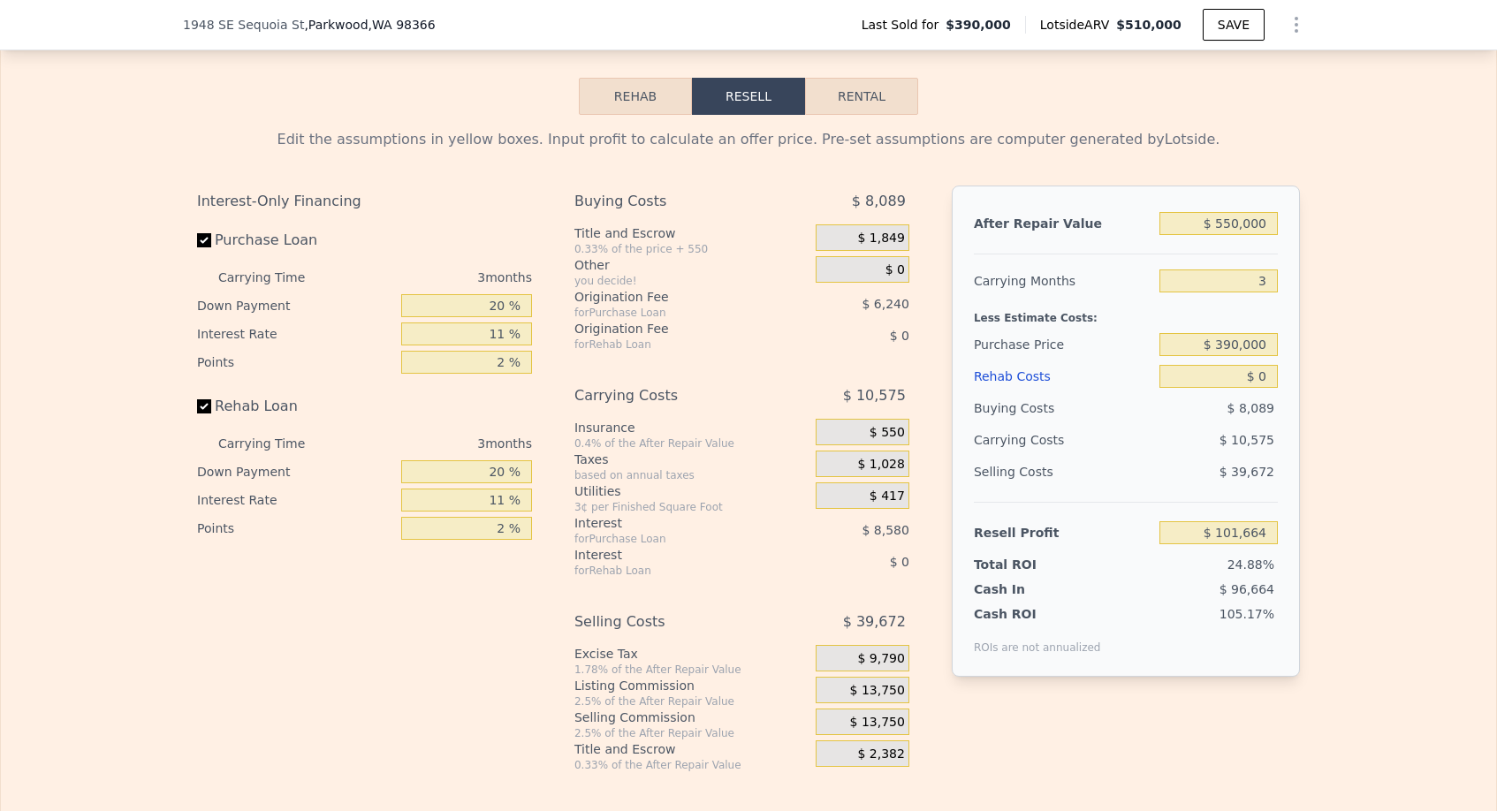
click at [1278, 392] on div "$ 8,089" at bounding box center [1218, 408] width 119 height 32
click at [1278, 378] on input "$ 0" at bounding box center [1218, 376] width 118 height 23
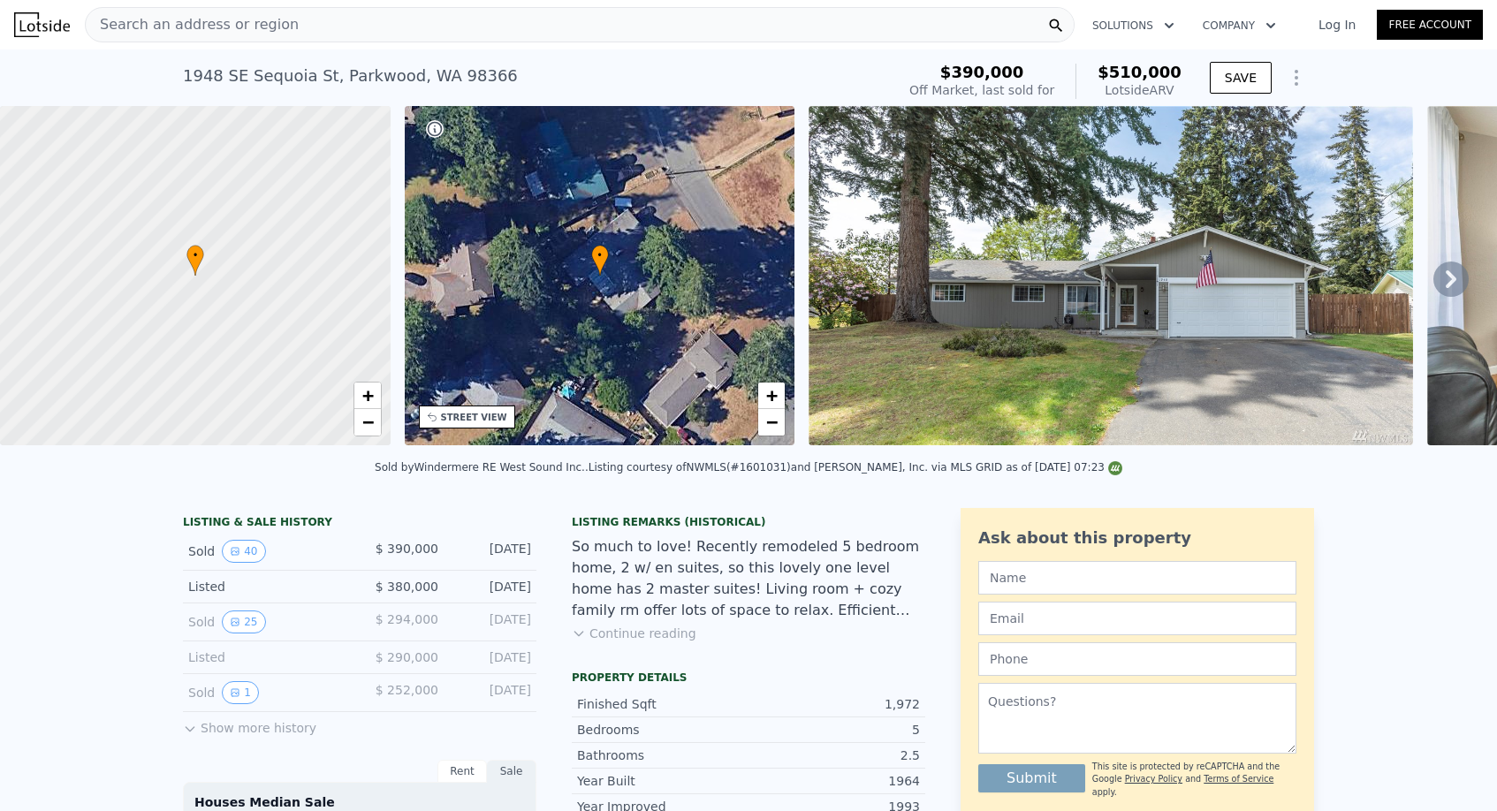
scroll to position [0, 0]
click at [432, 29] on div "Search an address or region" at bounding box center [580, 24] width 990 height 35
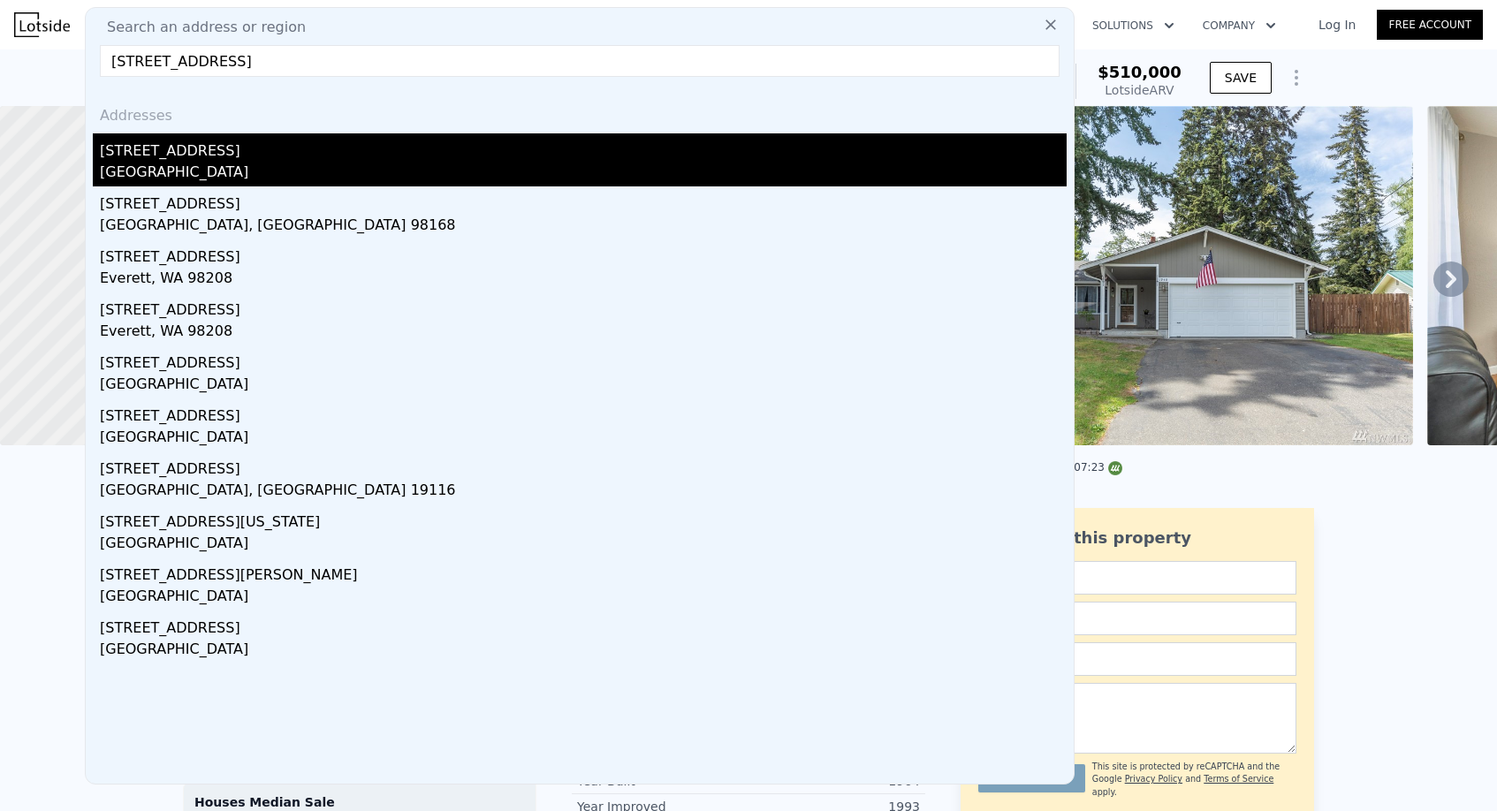
type input "[STREET_ADDRESS]"
click at [186, 171] on div "[GEOGRAPHIC_DATA]" at bounding box center [583, 174] width 967 height 25
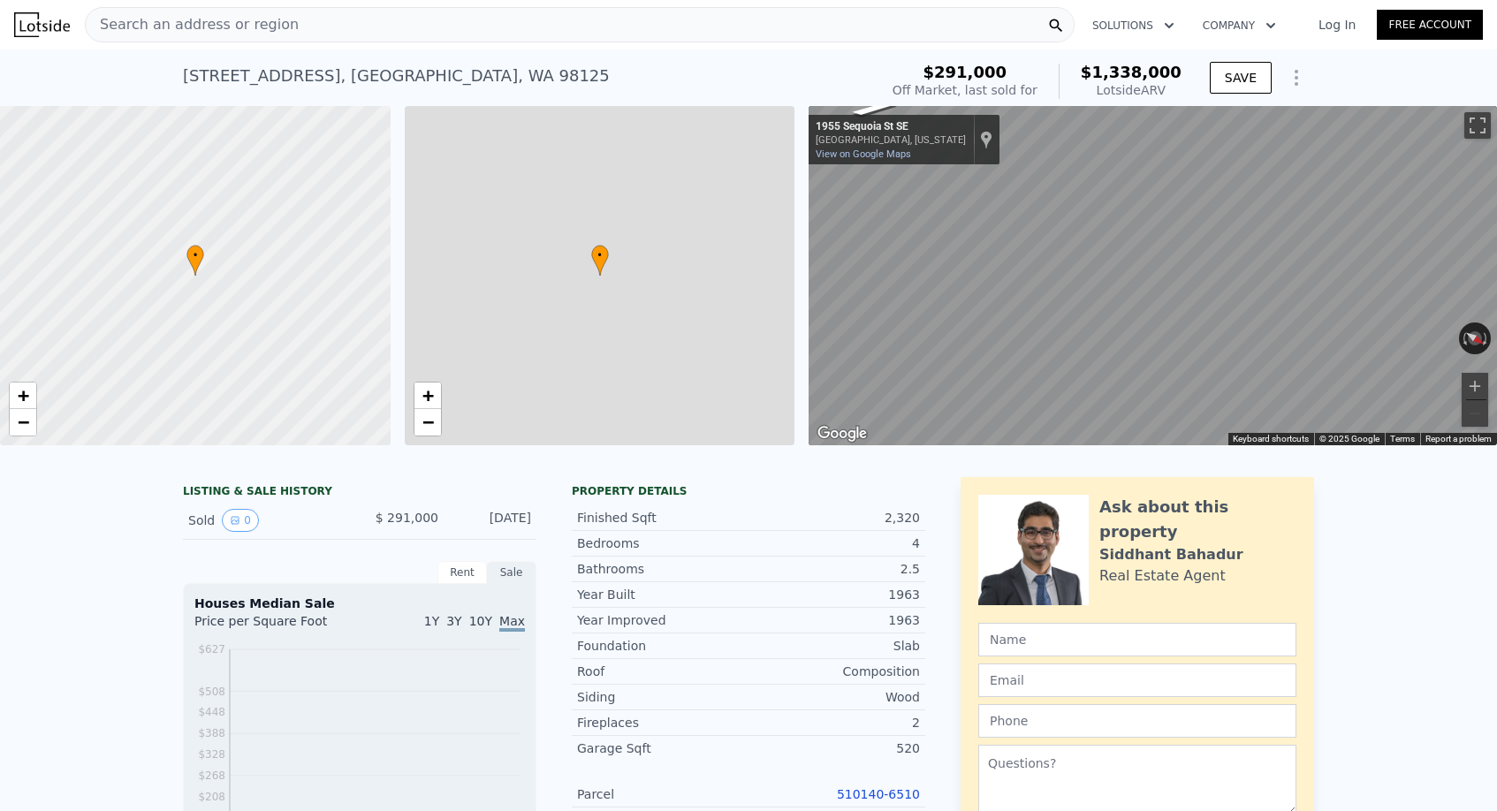
type input "$ 1,338,000"
type input "7"
type input "4"
type input "1.5"
type input "3"
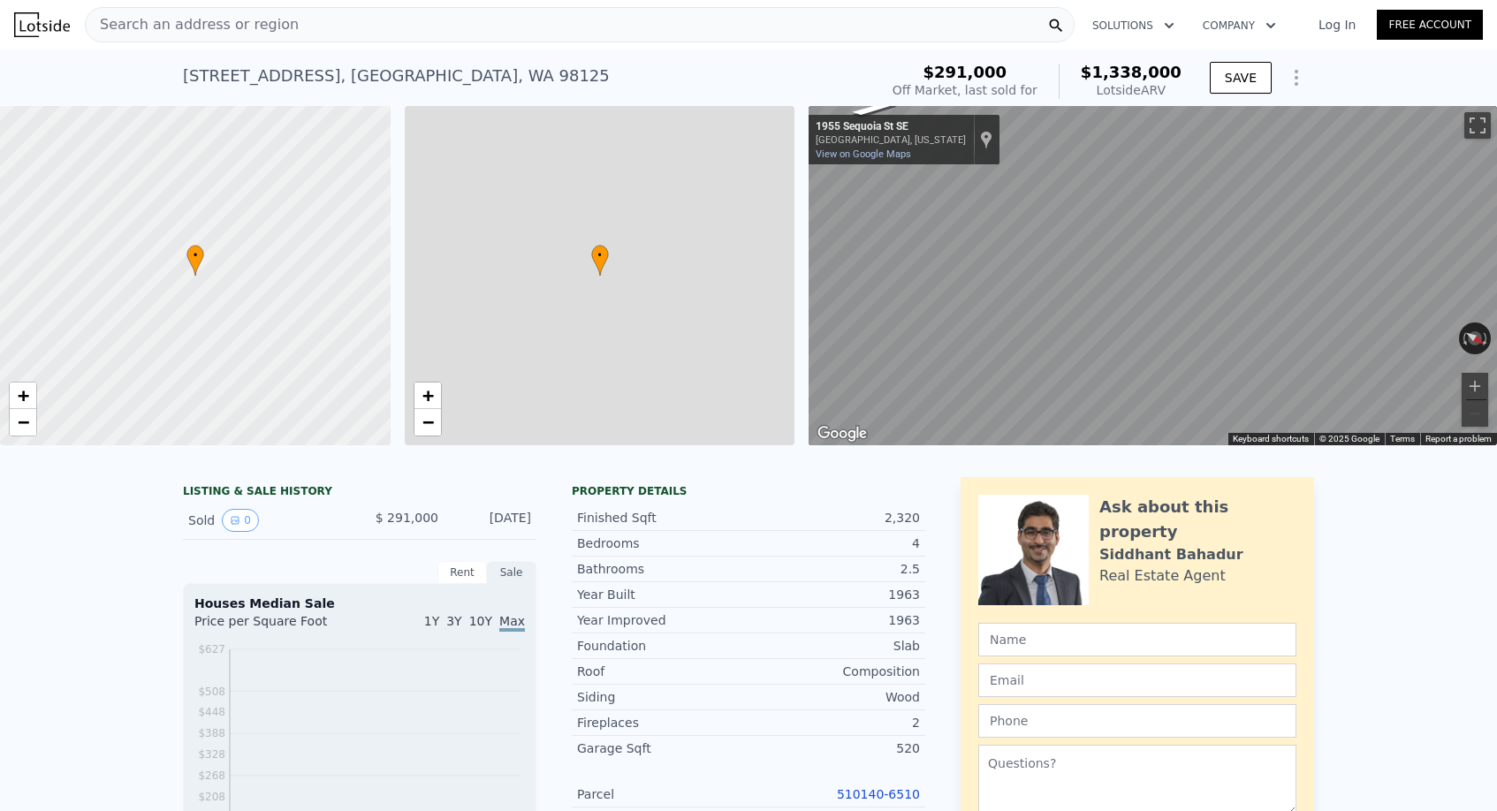
type input "1676"
type input "2590"
type input "3726"
type input "9570"
type input "$ 920,905"
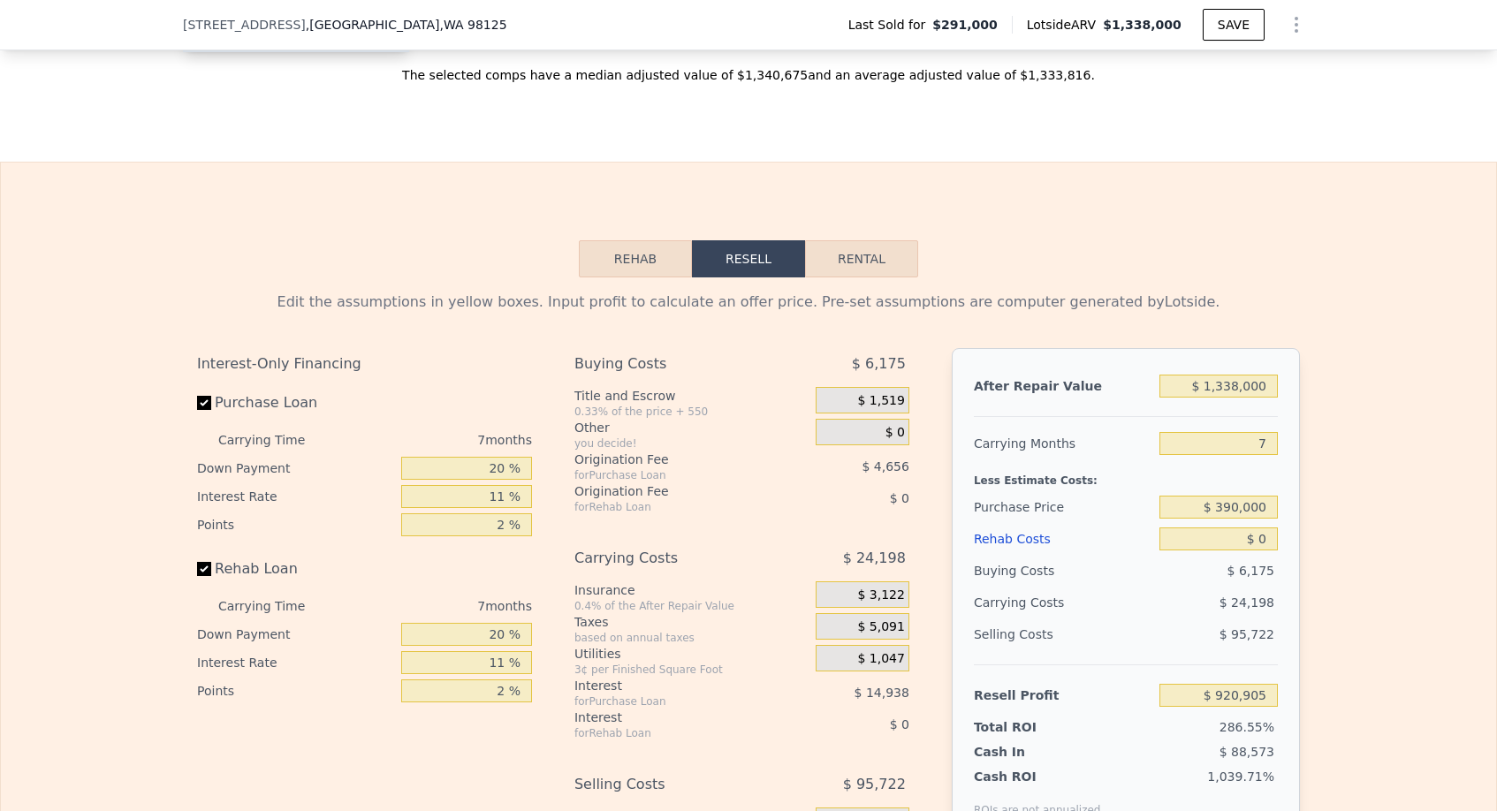
scroll to position [2522, 0]
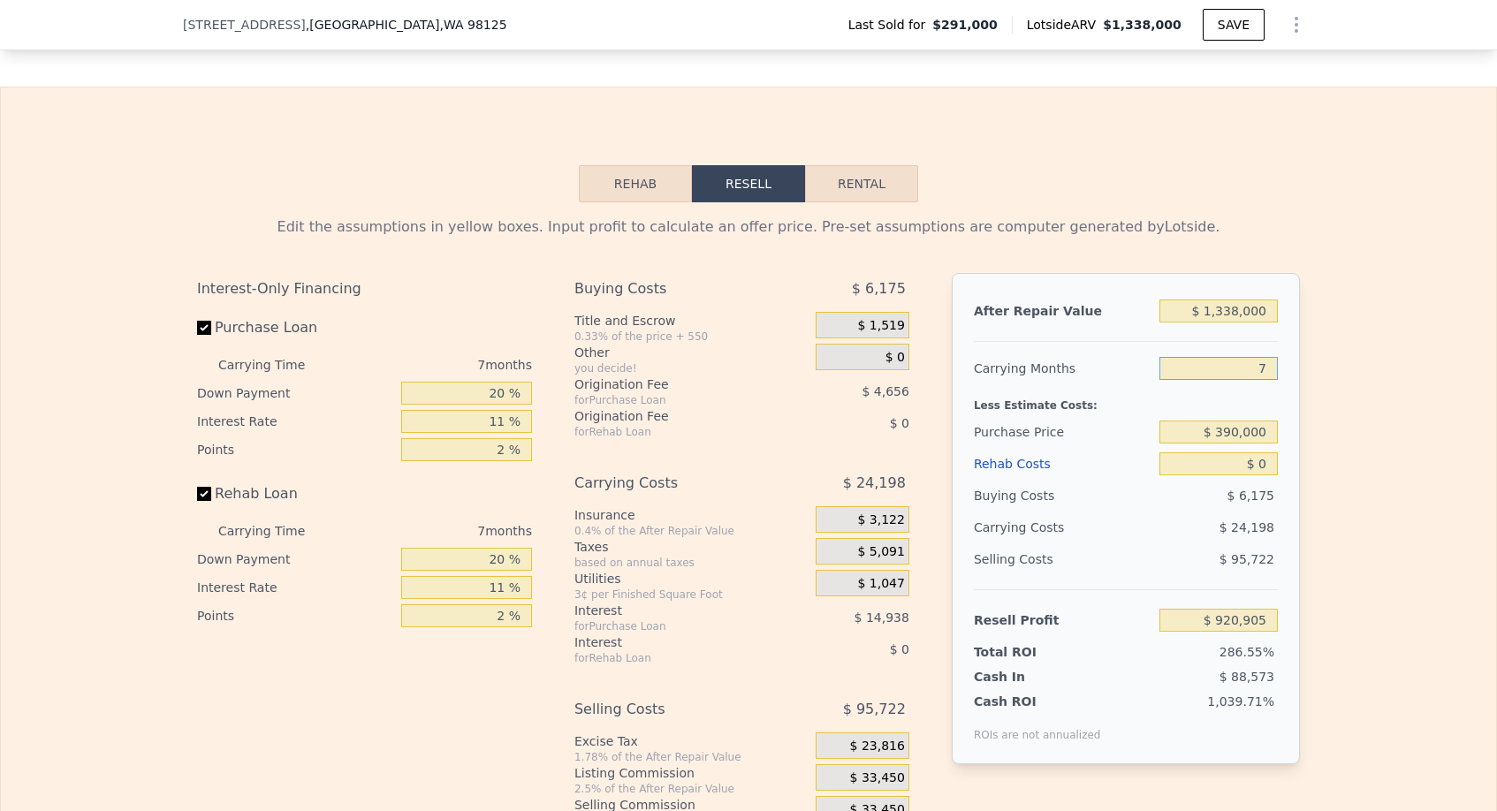
click at [1275, 371] on input "7" at bounding box center [1218, 368] width 118 height 23
type input "3"
type input "$ 934,732"
type input "3"
click at [1237, 442] on input "$ 390,000" at bounding box center [1218, 432] width 118 height 23
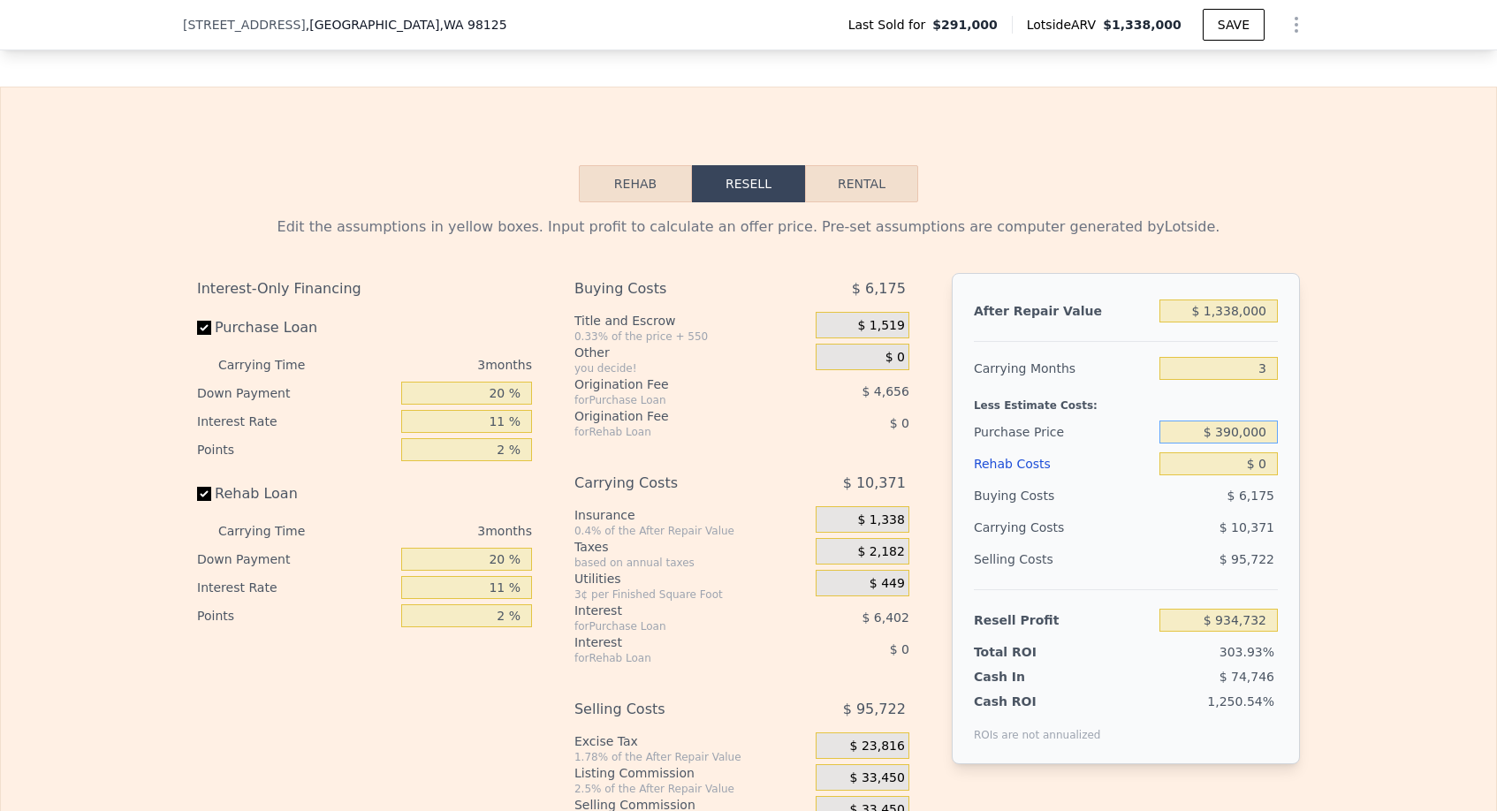
click at [1237, 437] on input "$ 390,000" at bounding box center [1218, 432] width 118 height 23
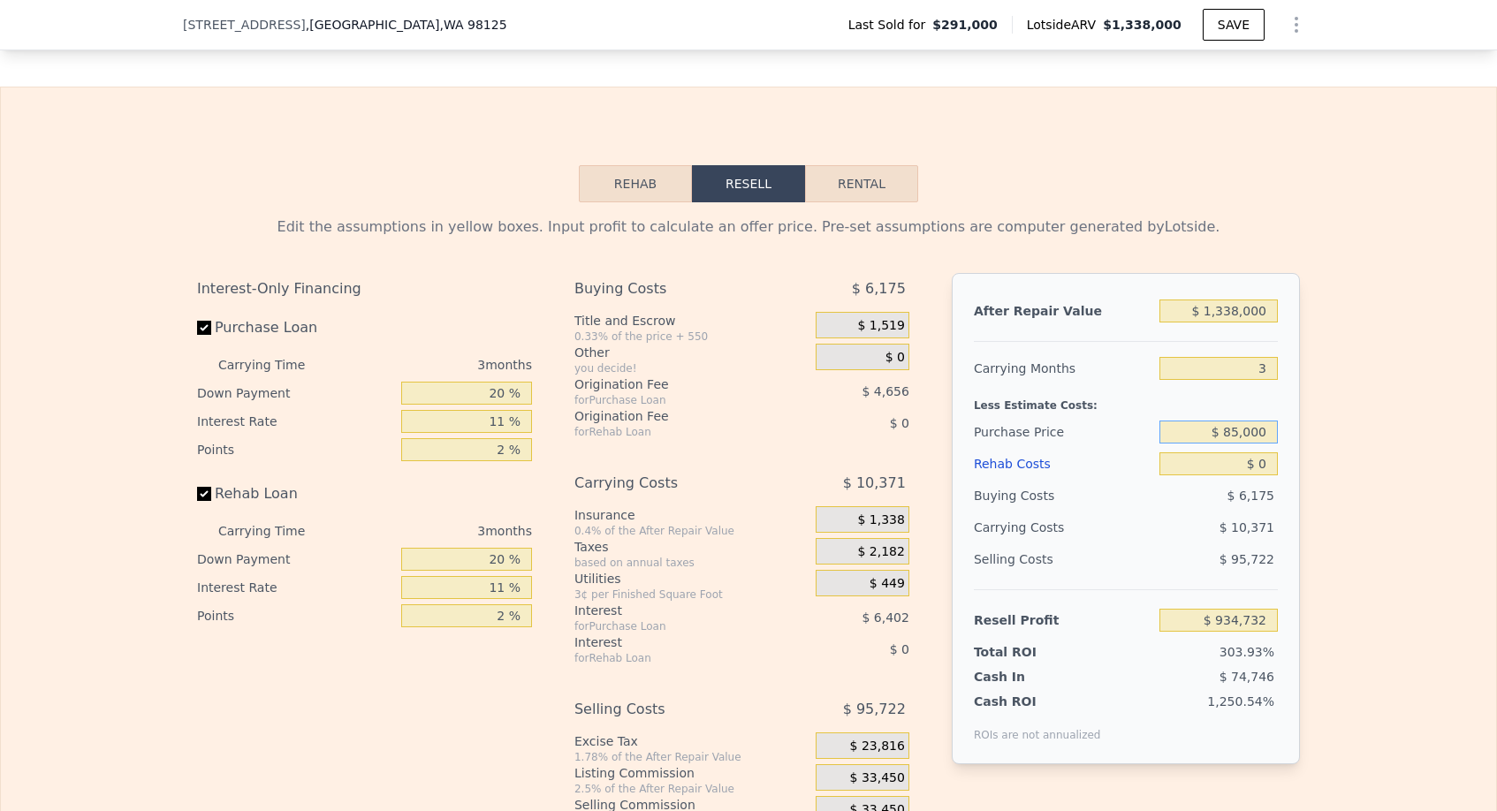
type input "$ 850,000"
type input "$ 352,629"
click at [1269, 459] on input "$ 0" at bounding box center [1218, 463] width 118 height 23
type input "$ 1"
type input "$ 352,628"
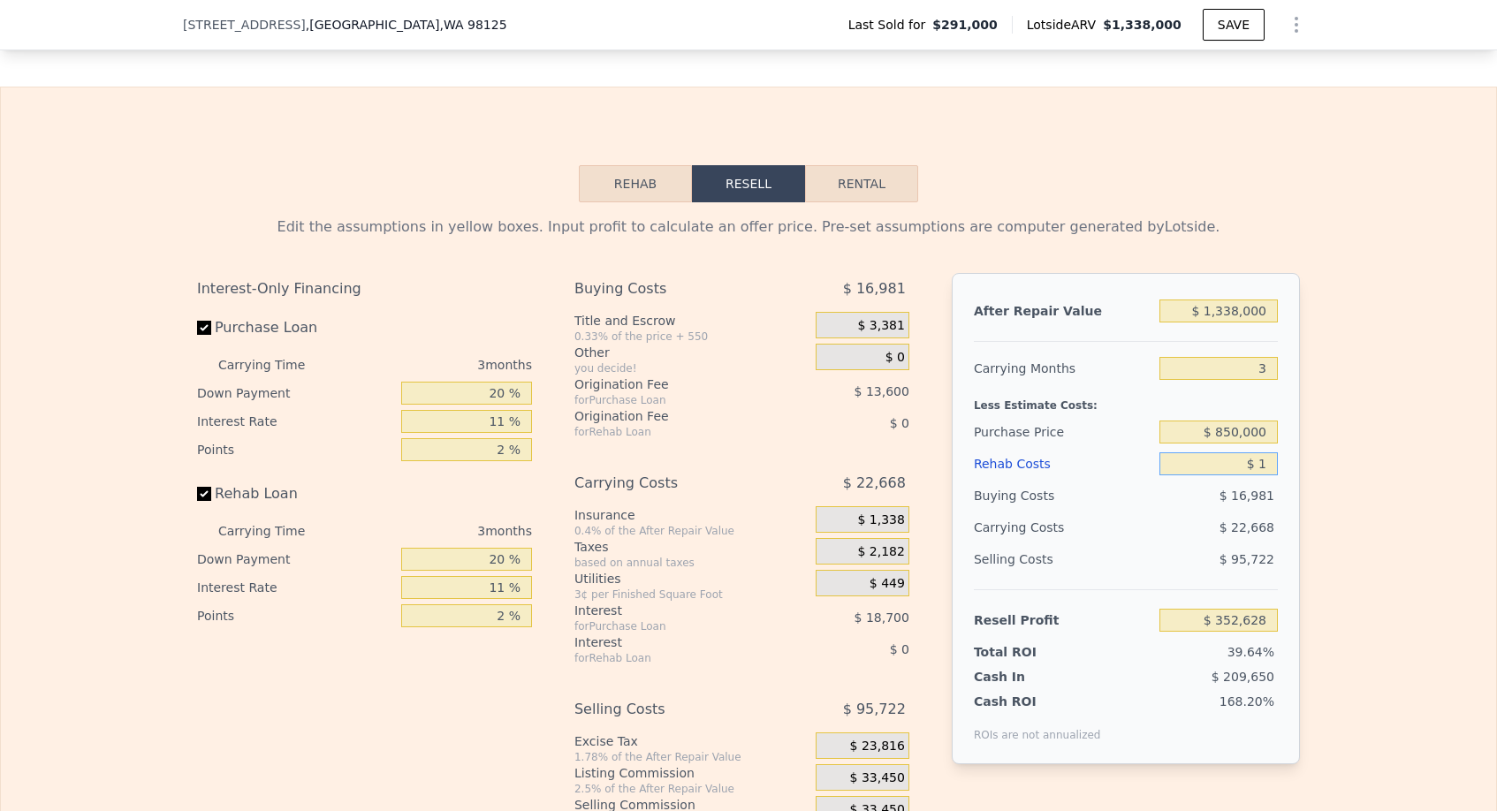
type input "$ 10"
type input "$ 352,619"
type input "$ 100"
type input "$ 352,524"
type input "$ 1,000"
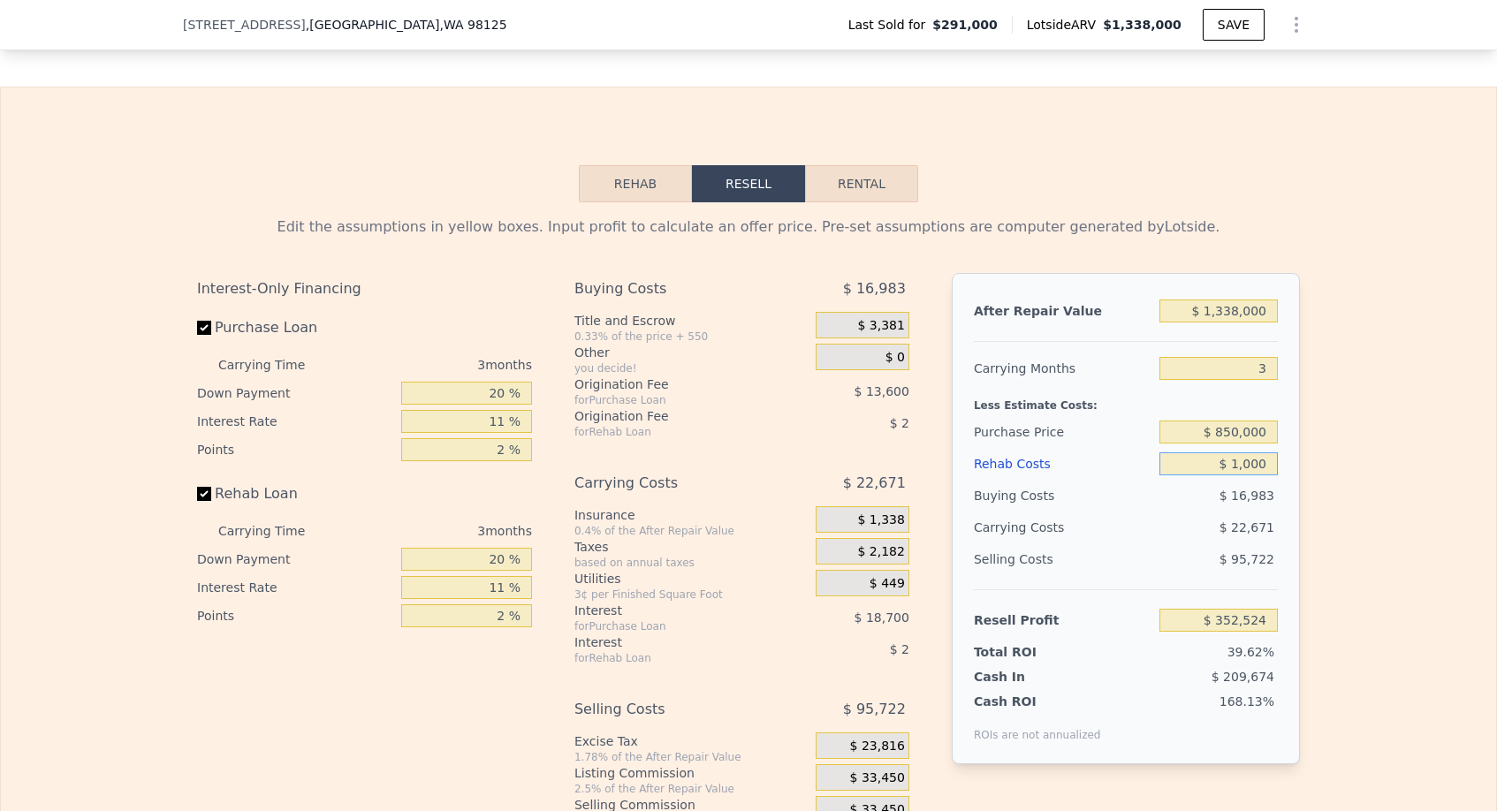
type input "$ 351,592"
type input "$ 10,000"
type input "$ 342,250"
type input "$ 100,000"
type input "$ 248,830"
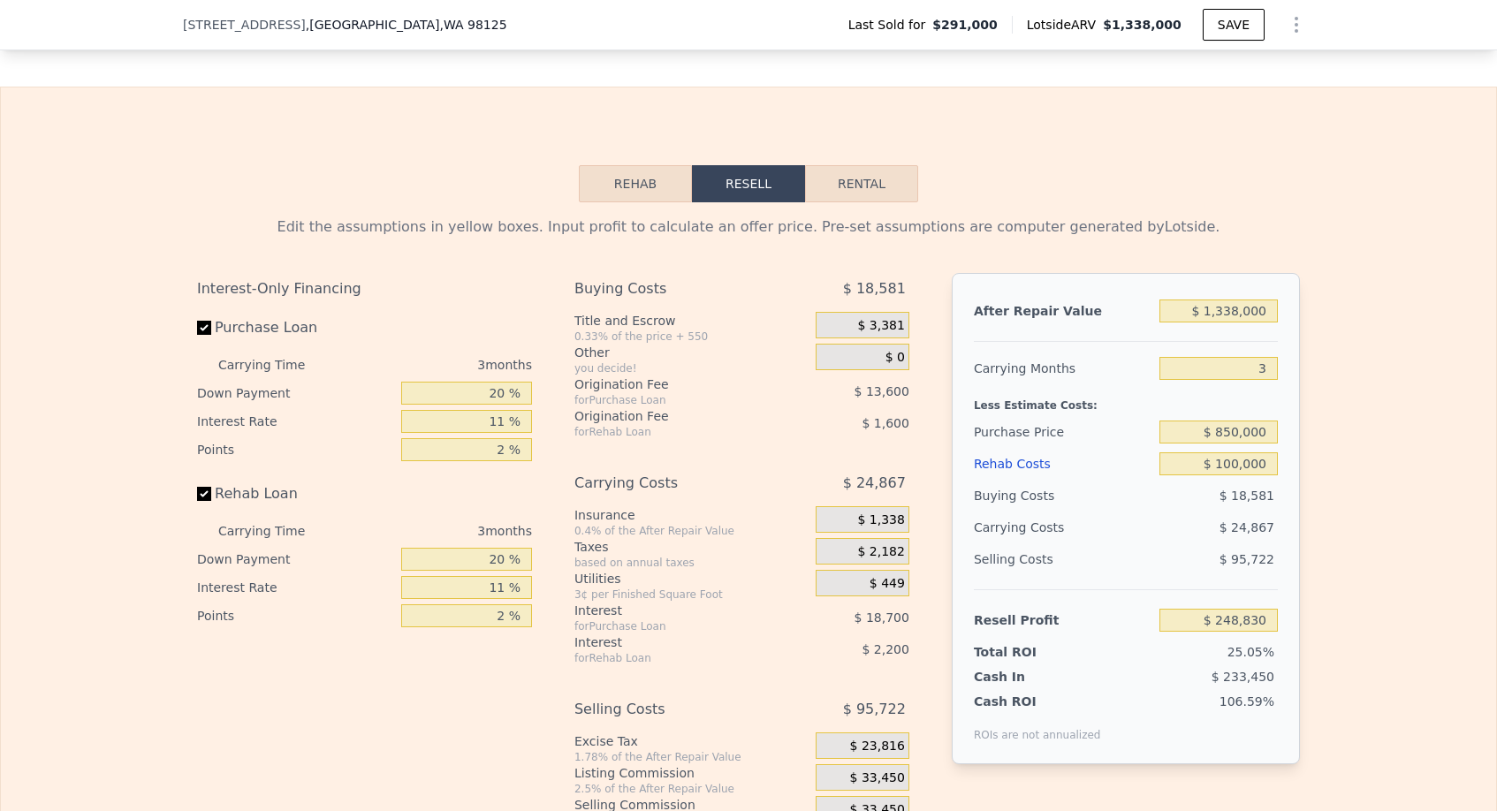
click at [1162, 513] on div "$ 24,867" at bounding box center [1184, 528] width 186 height 32
click at [1241, 315] on input "$ 1,338,000" at bounding box center [1218, 311] width 118 height 23
click at [1235, 310] on input "$ 1,338,000" at bounding box center [1218, 311] width 118 height 23
type input "$ 138,000"
type input "-$ 864,614"
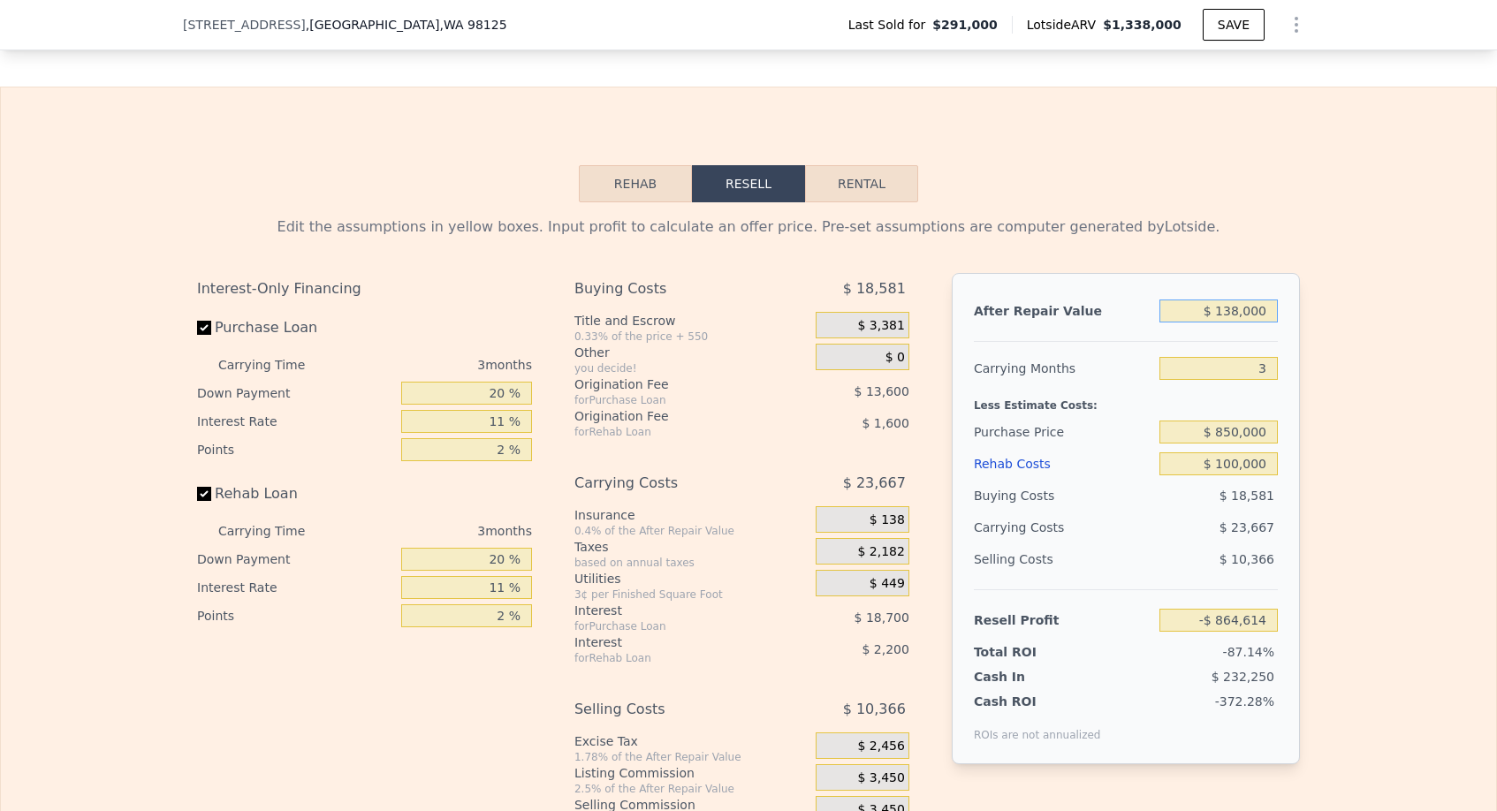
type input "$ 1,308,000"
type input "$ 220,994"
click at [1216, 346] on div "After Repair Value $ 1,308,000 Carrying Months 3 Less Estimate Costs: Purchase …" at bounding box center [1126, 518] width 348 height 491
click at [1212, 351] on div "After Repair Value $ 1,308,000 Carrying Months 3 Less Estimate Costs: Purchase …" at bounding box center [1126, 518] width 348 height 491
click at [1210, 366] on input "3" at bounding box center [1218, 368] width 118 height 23
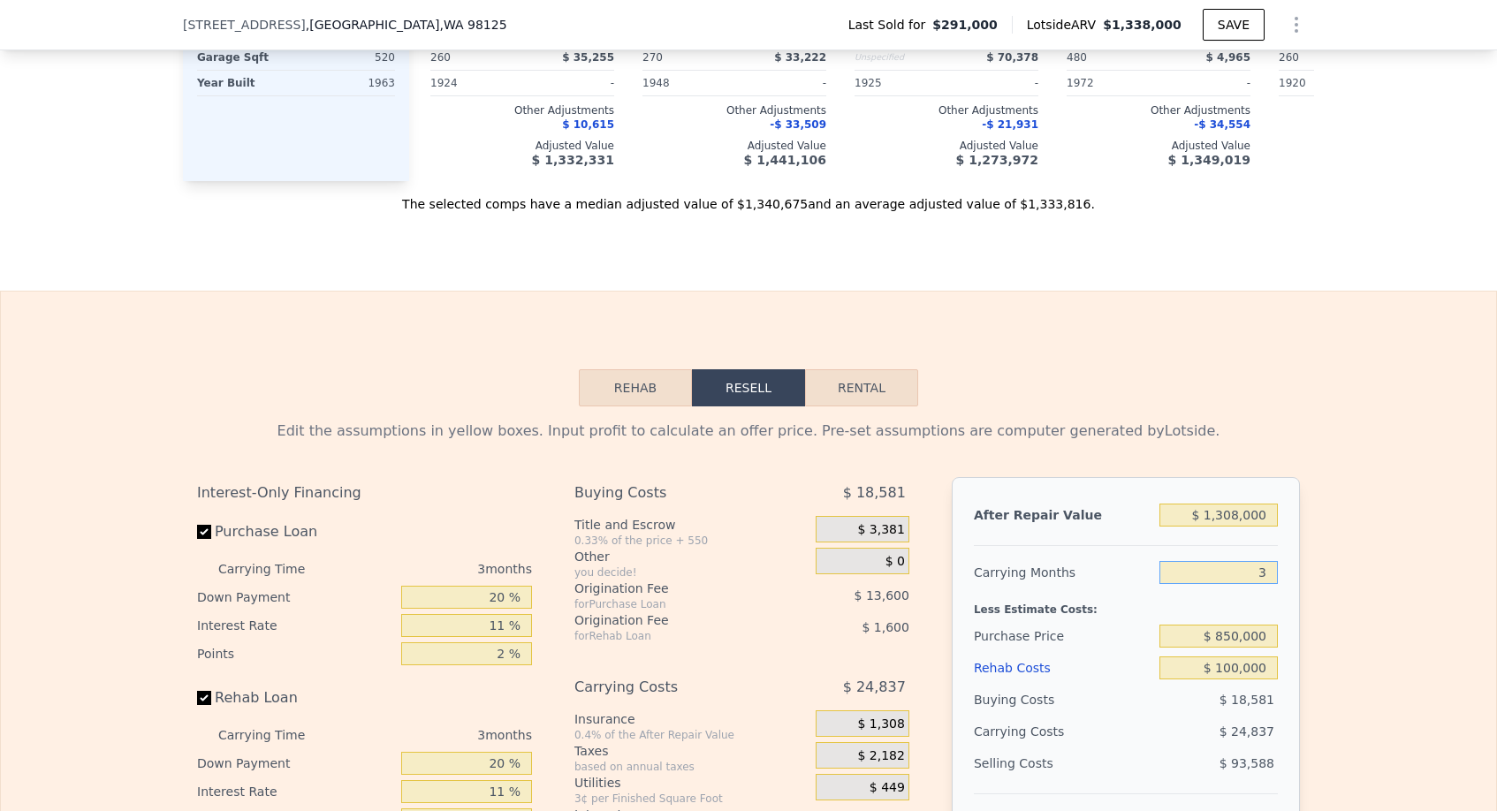
scroll to position [2545, 0]
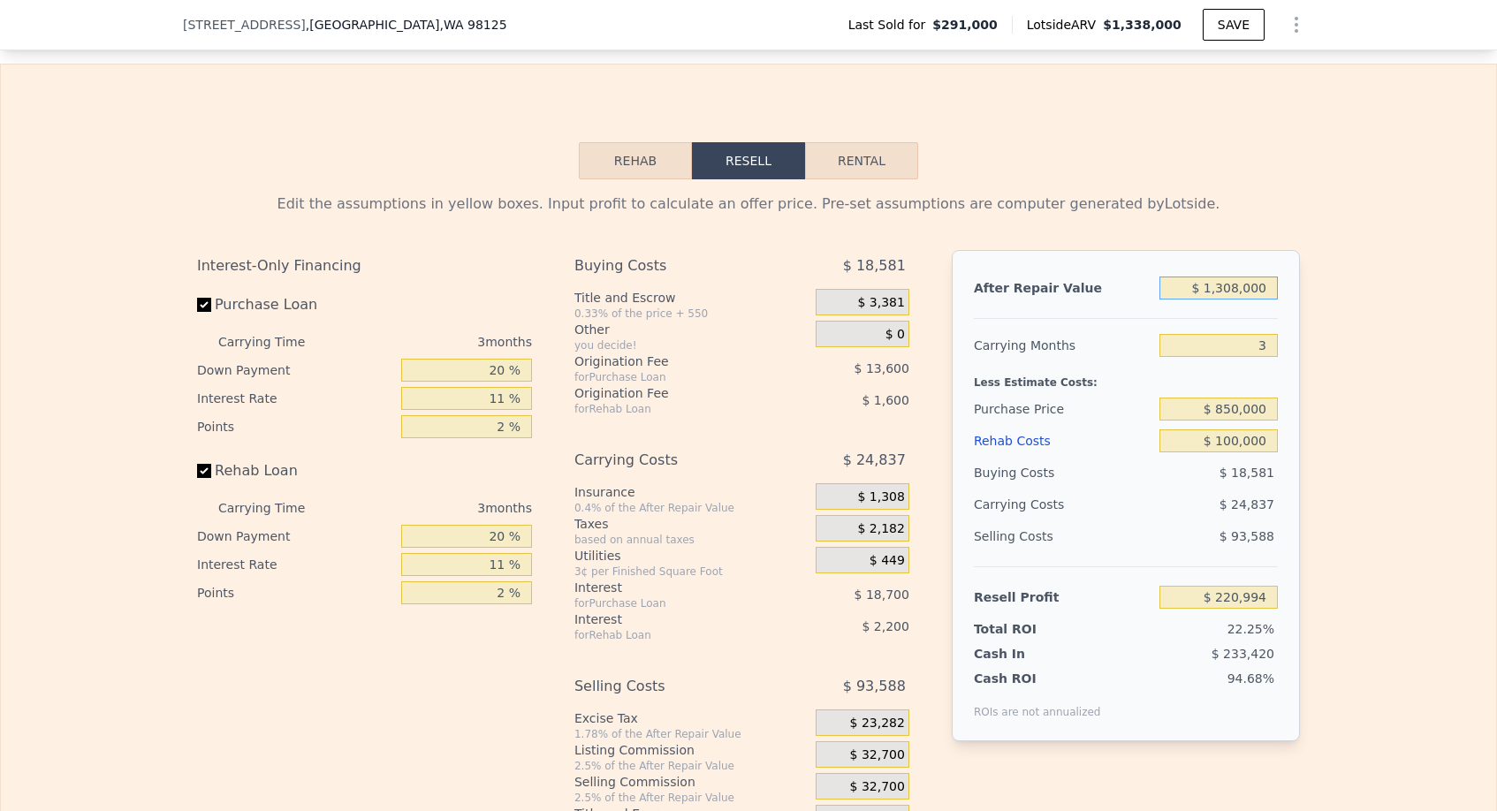
click at [1224, 285] on input "$ 1,308,000" at bounding box center [1218, 288] width 118 height 23
type input "$ 1,208,000"
type input "$ 128,207"
click at [1247, 338] on input "3" at bounding box center [1218, 345] width 118 height 23
